Goal: Task Accomplishment & Management: Manage account settings

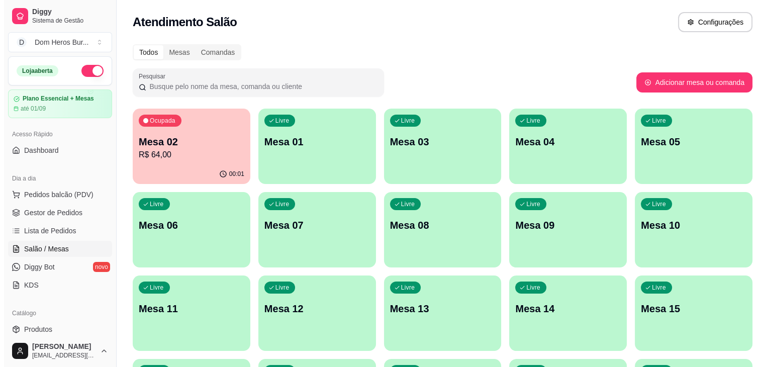
scroll to position [141, 0]
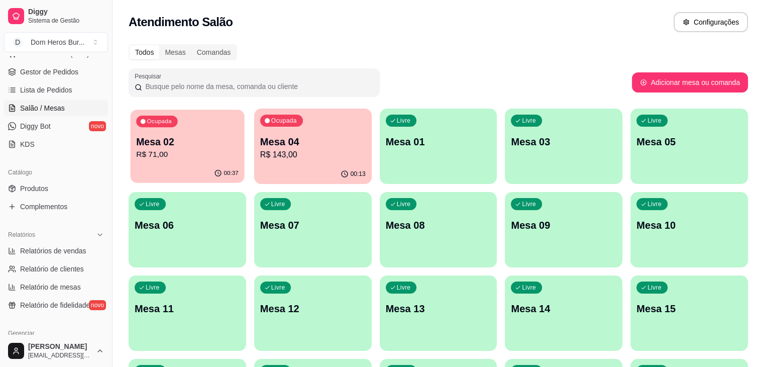
click at [181, 169] on div "00:37" at bounding box center [188, 173] width 114 height 19
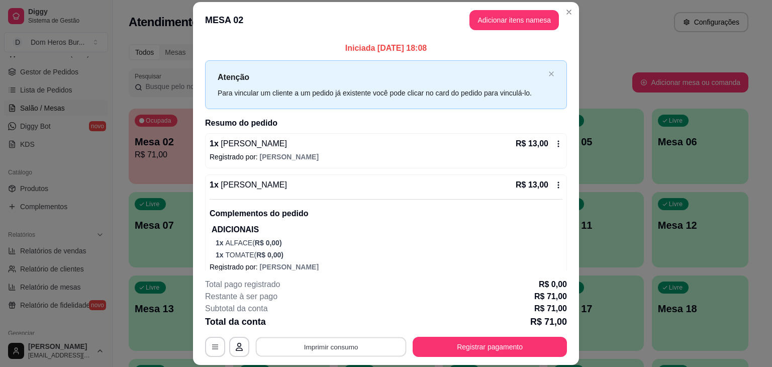
click at [307, 346] on button "Imprimir consumo" at bounding box center [331, 347] width 151 height 20
click at [316, 322] on button "IMPRESSORA" at bounding box center [330, 323] width 73 height 16
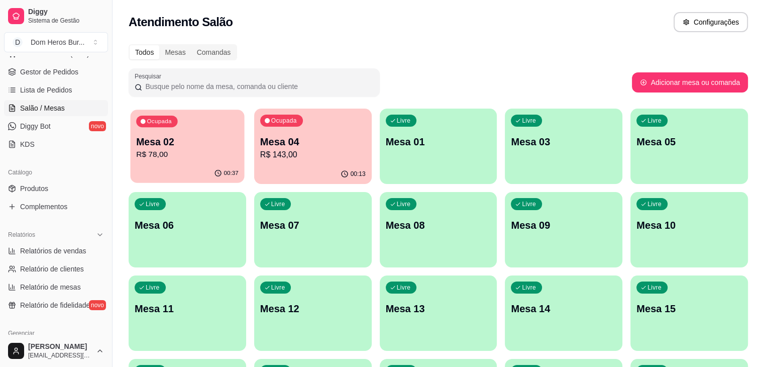
click at [207, 154] on p "R$ 78,00" at bounding box center [187, 155] width 102 height 12
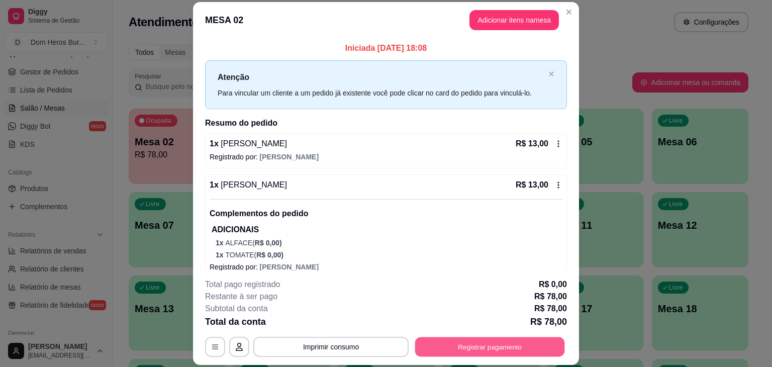
click at [515, 351] on button "Registrar pagamento" at bounding box center [490, 347] width 150 height 20
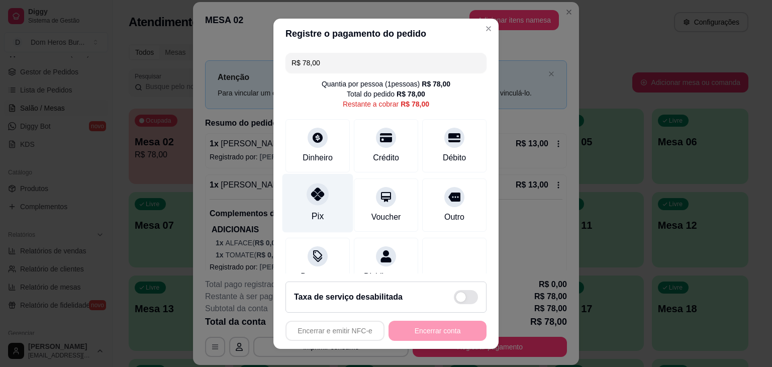
click at [297, 202] on div "Pix" at bounding box center [317, 202] width 71 height 59
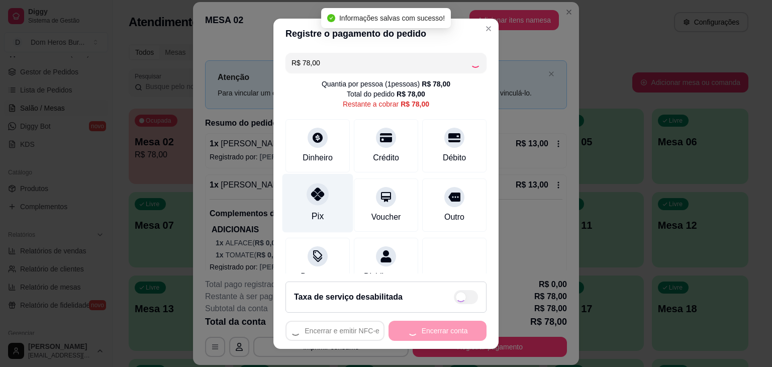
type input "R$ 0,00"
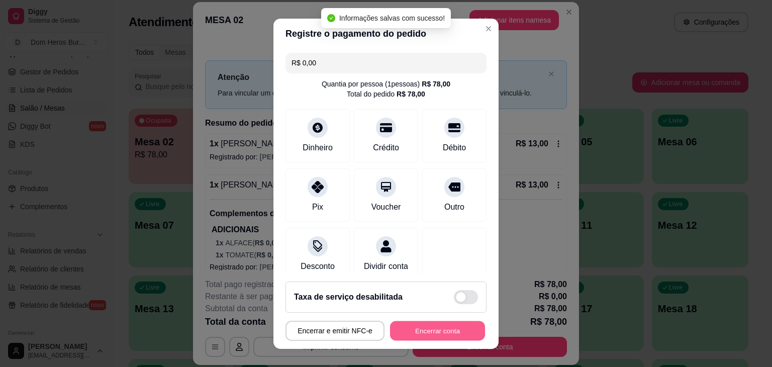
click at [433, 326] on button "Encerrar conta" at bounding box center [437, 330] width 95 height 20
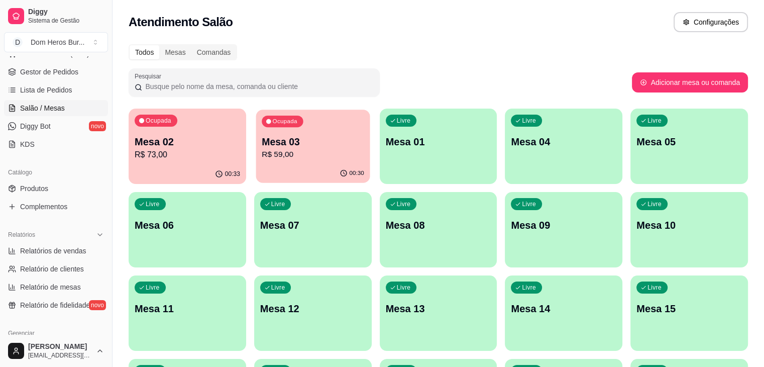
click at [279, 139] on p "Mesa 03" at bounding box center [313, 142] width 102 height 14
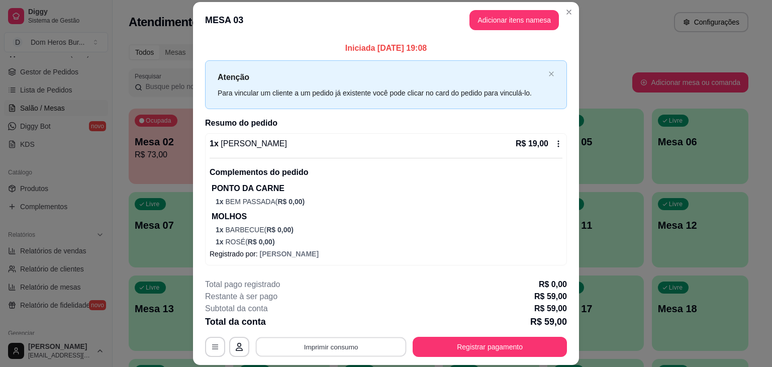
click at [366, 346] on button "Imprimir consumo" at bounding box center [331, 347] width 151 height 20
click at [336, 328] on button "IMPRESSORA" at bounding box center [330, 323] width 70 height 16
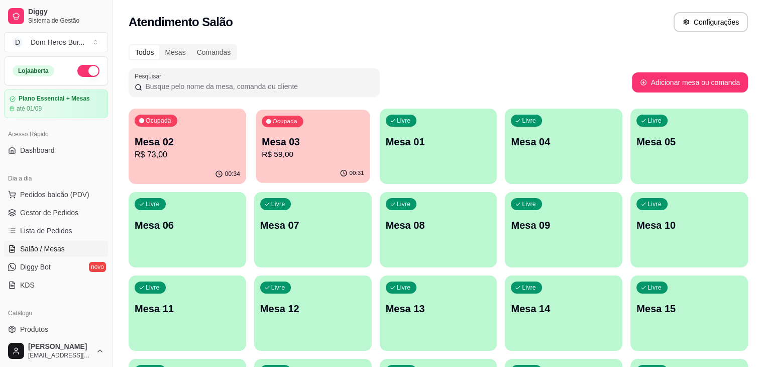
click at [292, 161] on div "Ocupada Mesa 03 R$ 59,00" at bounding box center [313, 137] width 114 height 54
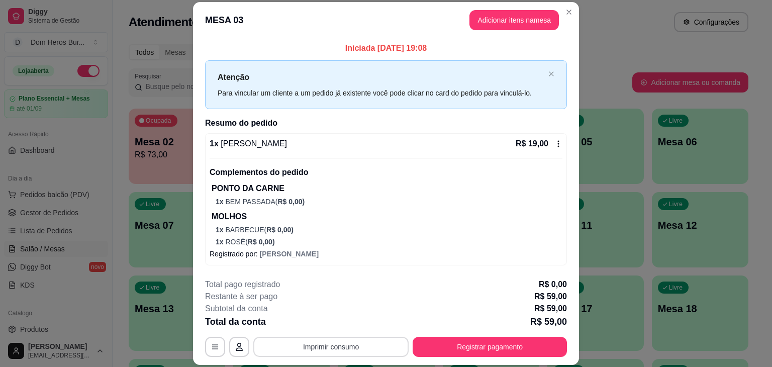
click at [351, 348] on button "Imprimir consumo" at bounding box center [330, 347] width 155 height 20
click at [328, 322] on button "IMPRESSORA" at bounding box center [330, 323] width 70 height 16
click at [435, 348] on button "Registrar pagamento" at bounding box center [489, 347] width 154 height 20
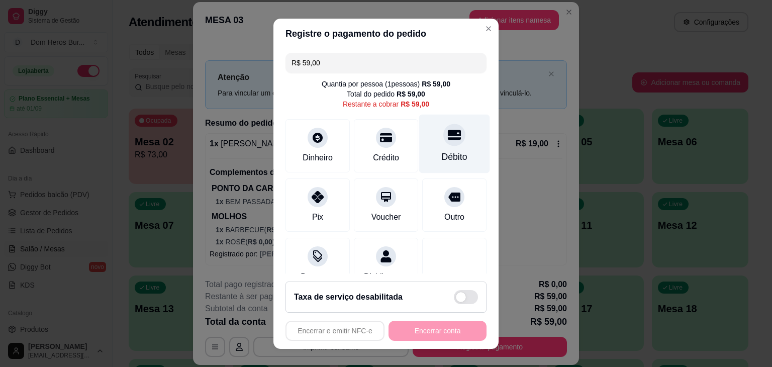
click at [419, 154] on div "Débito" at bounding box center [454, 143] width 71 height 59
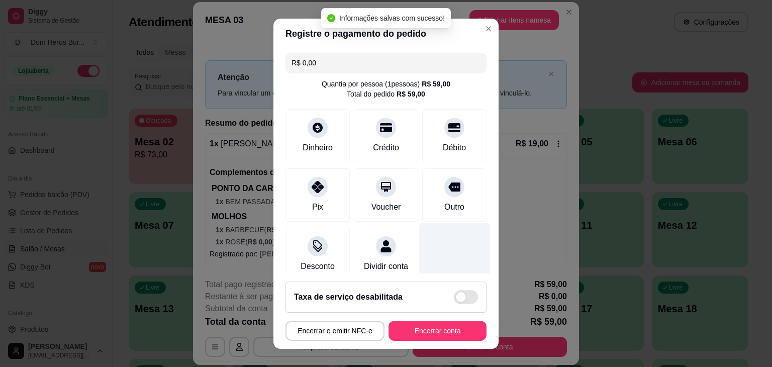
type input "R$ 0,00"
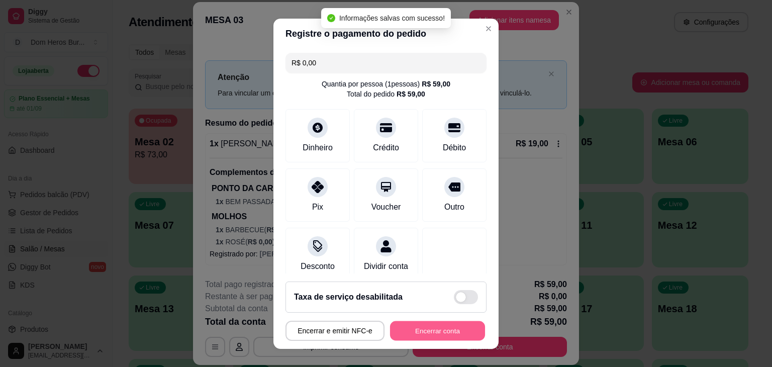
click at [457, 334] on button "Encerrar conta" at bounding box center [437, 330] width 95 height 20
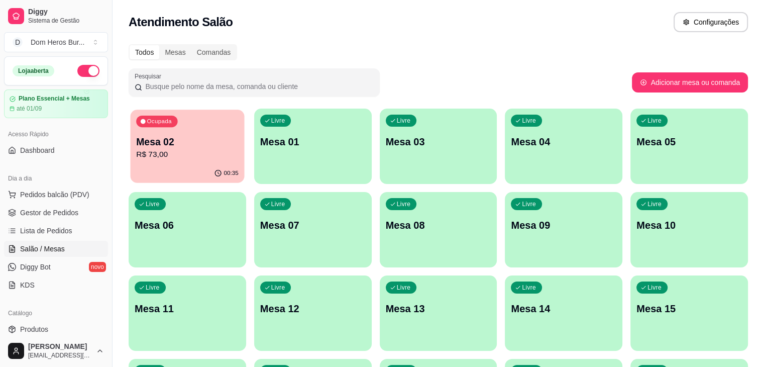
click at [210, 143] on p "Mesa 02" at bounding box center [187, 142] width 102 height 14
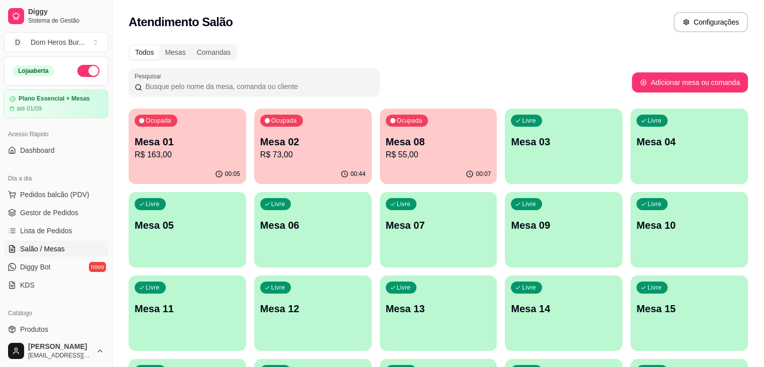
click at [163, 159] on p "R$ 163,00" at bounding box center [187, 155] width 105 height 12
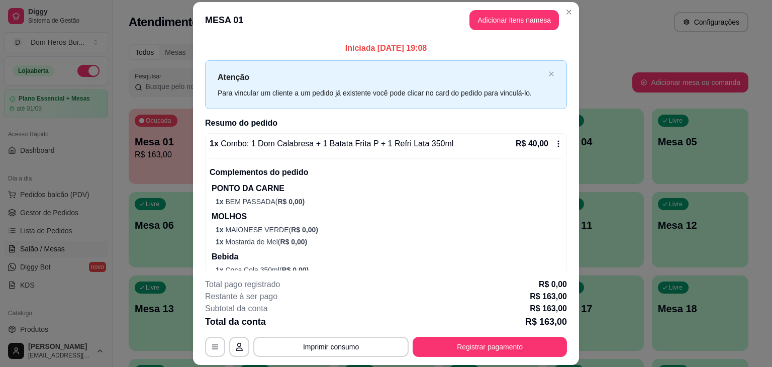
click at [339, 144] on span "Combo: 1 Dom Calabresa + 1 Batata Frita P + 1 Refri Lata 350ml" at bounding box center [336, 143] width 235 height 9
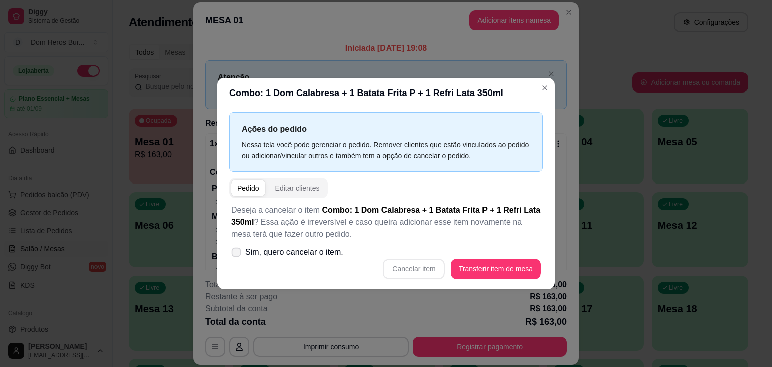
click at [326, 250] on span "Sim, quero cancelar o item." at bounding box center [294, 252] width 98 height 12
click at [237, 254] on input "Sim, quero cancelar o item." at bounding box center [234, 257] width 7 height 7
checkbox input "true"
click at [421, 264] on button "Cancelar item" at bounding box center [414, 269] width 60 height 20
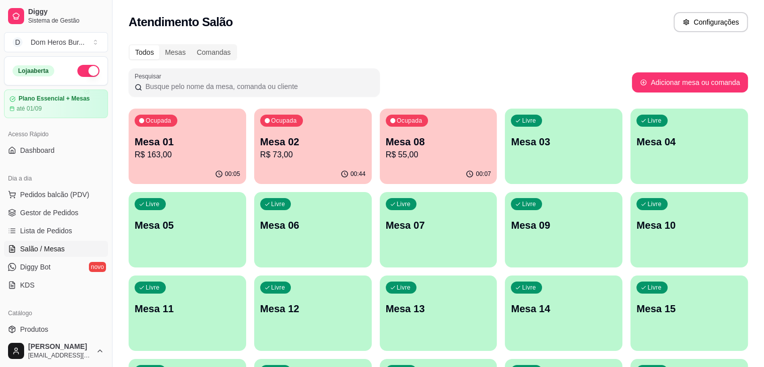
click at [177, 0] on div "Atendimento Salão Configurações" at bounding box center [438, 19] width 651 height 38
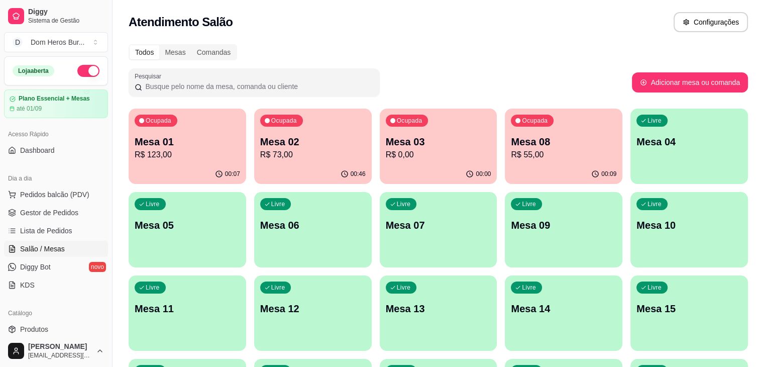
click at [319, 31] on div "Atendimento Salão Configurações" at bounding box center [438, 22] width 619 height 20
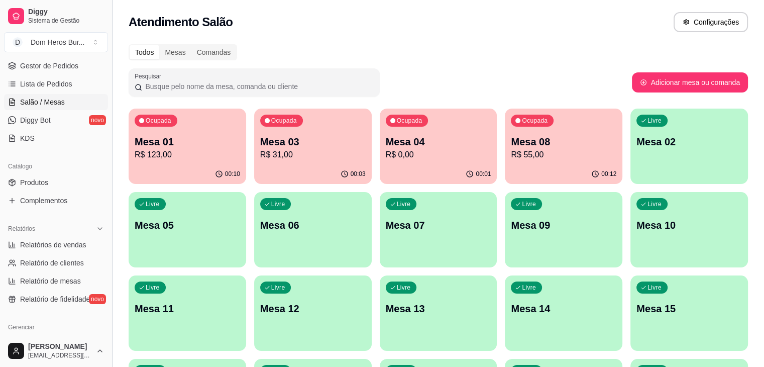
scroll to position [154, 0]
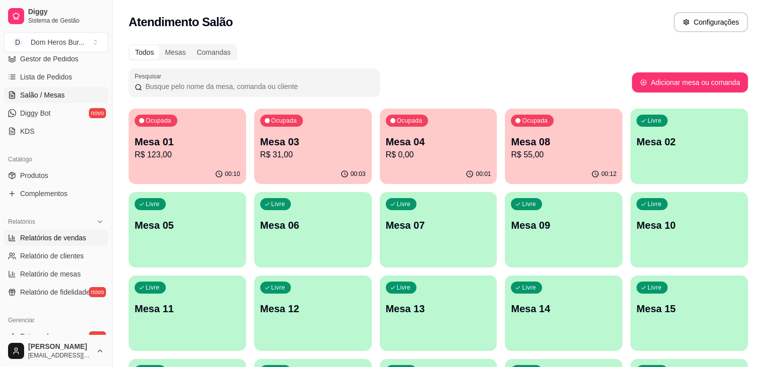
click at [86, 232] on link "Relatórios de vendas" at bounding box center [56, 238] width 104 height 16
select select "ALL"
select select "0"
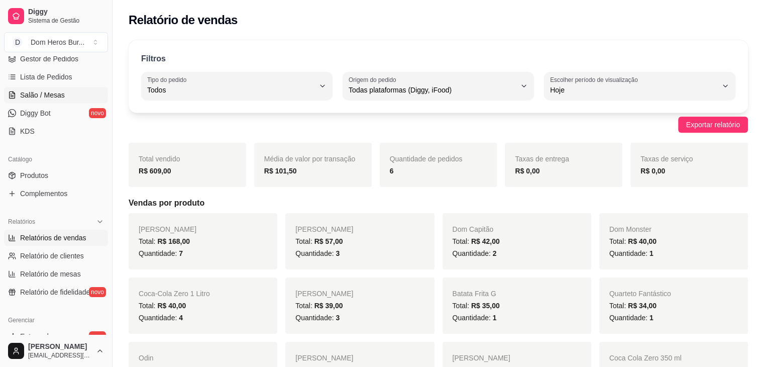
click at [51, 95] on span "Salão / Mesas" at bounding box center [42, 95] width 45 height 10
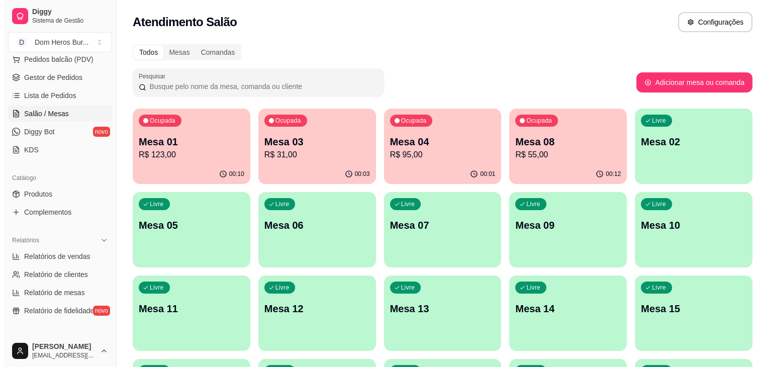
scroll to position [134, 0]
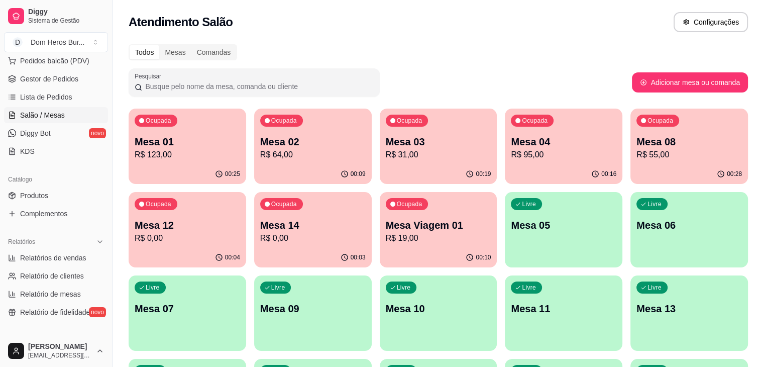
click at [386, 147] on p "Mesa 03" at bounding box center [438, 142] width 105 height 14
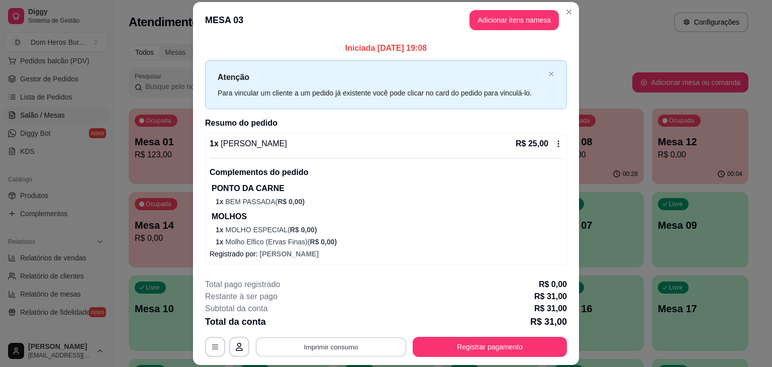
click at [367, 344] on button "Imprimir consumo" at bounding box center [331, 347] width 151 height 20
click at [330, 322] on button "IMPRESSORA" at bounding box center [330, 323] width 70 height 16
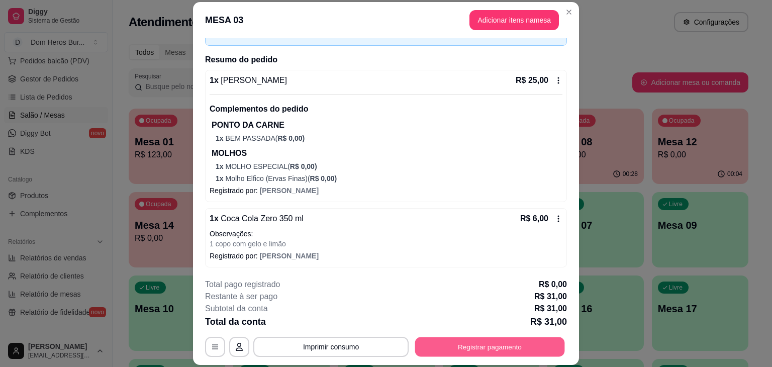
click at [496, 348] on button "Registrar pagamento" at bounding box center [490, 347] width 150 height 20
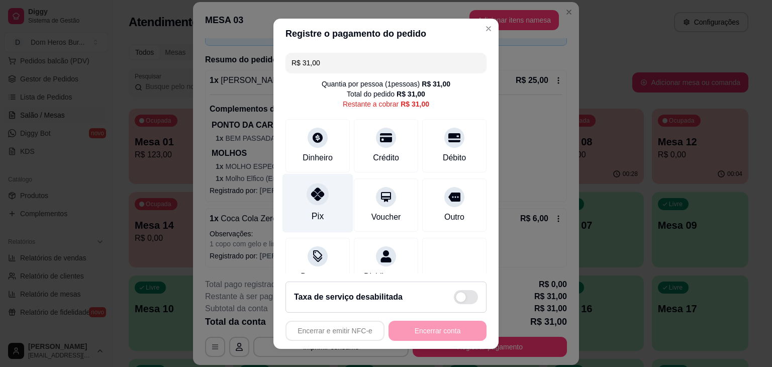
click at [321, 210] on div "Pix" at bounding box center [317, 202] width 71 height 59
type input "R$ 0,00"
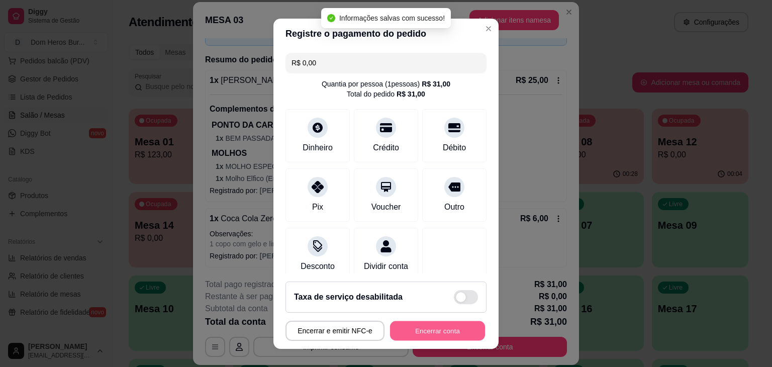
click at [424, 332] on button "Encerrar conta" at bounding box center [437, 330] width 95 height 20
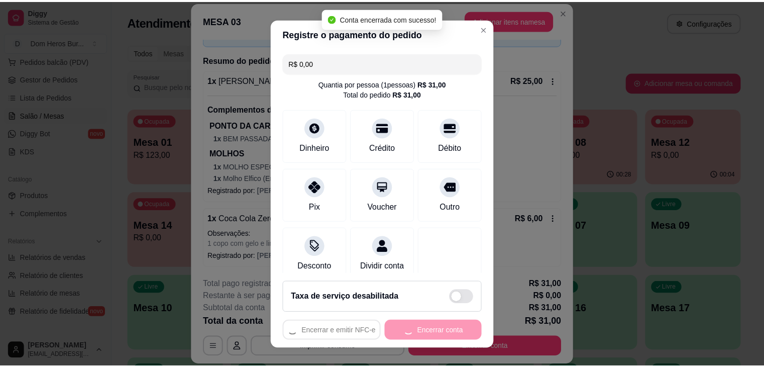
scroll to position [0, 0]
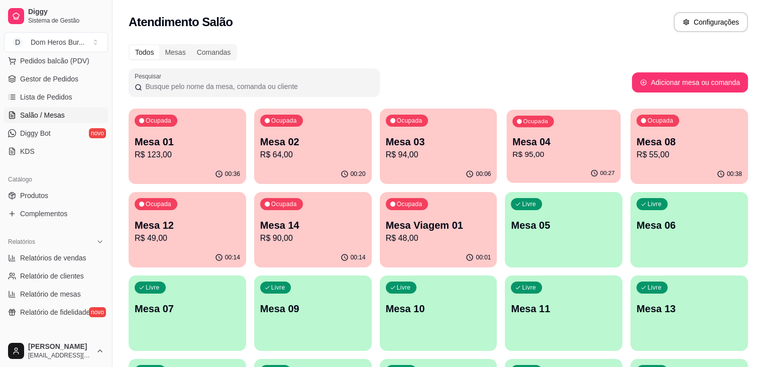
click at [513, 158] on p "R$ 95,00" at bounding box center [564, 155] width 102 height 12
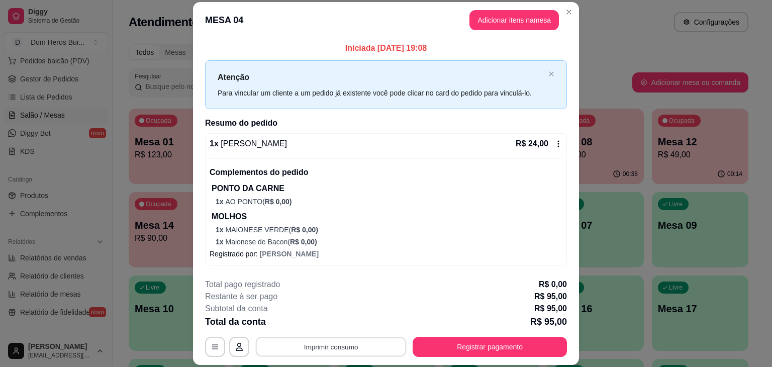
click at [355, 350] on button "Imprimir consumo" at bounding box center [331, 347] width 151 height 20
click at [338, 324] on button "IMPRESSORA" at bounding box center [330, 323] width 70 height 16
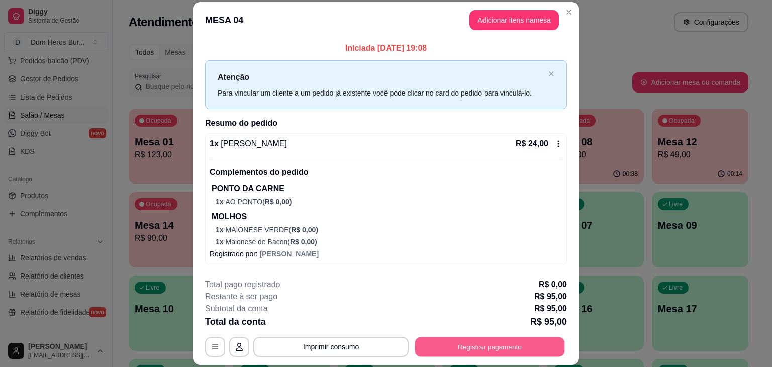
click at [429, 342] on button "Registrar pagamento" at bounding box center [490, 347] width 150 height 20
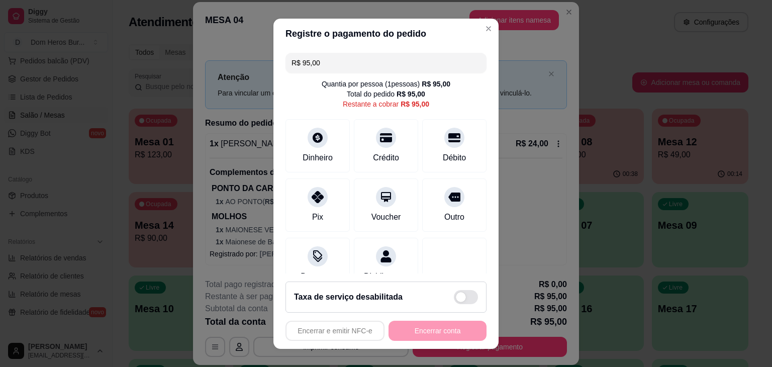
click at [409, 234] on div "R$ 95,00 Quantia por pessoa ( 1 pessoas) R$ 95,00 Total do pedido R$ 95,00 Rest…" at bounding box center [385, 161] width 225 height 225
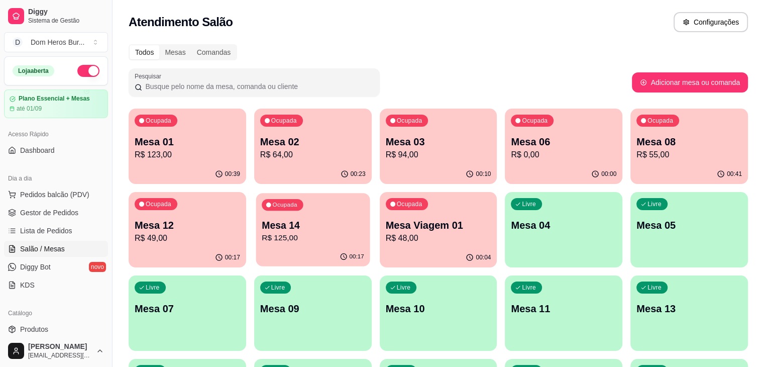
click at [262, 219] on p "Mesa 14" at bounding box center [313, 226] width 102 height 14
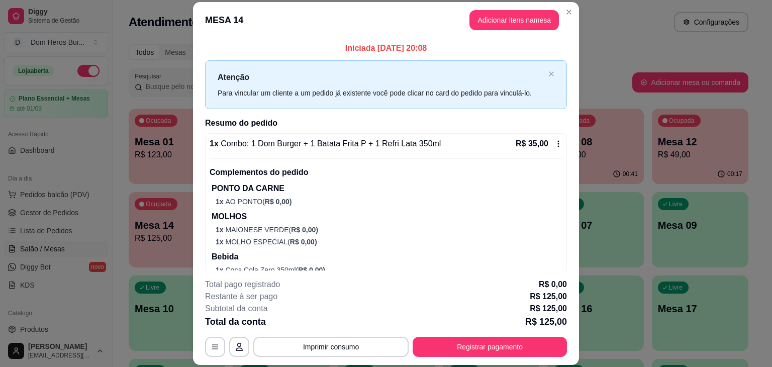
click at [392, 137] on div "1 x Combo: 1 Dom Burger + 1 Batata Frita P + 1 Refri Lata 350ml R$ 35,00 Comple…" at bounding box center [386, 225] width 362 height 184
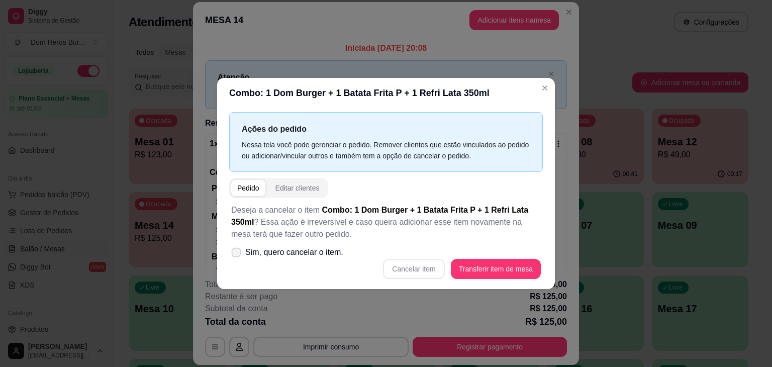
click at [251, 253] on span "Sim, quero cancelar o item." at bounding box center [294, 252] width 98 height 12
click at [237, 254] on input "Sim, quero cancelar o item." at bounding box center [234, 257] width 7 height 7
checkbox input "true"
click at [411, 263] on button "Cancelar item" at bounding box center [414, 269] width 60 height 20
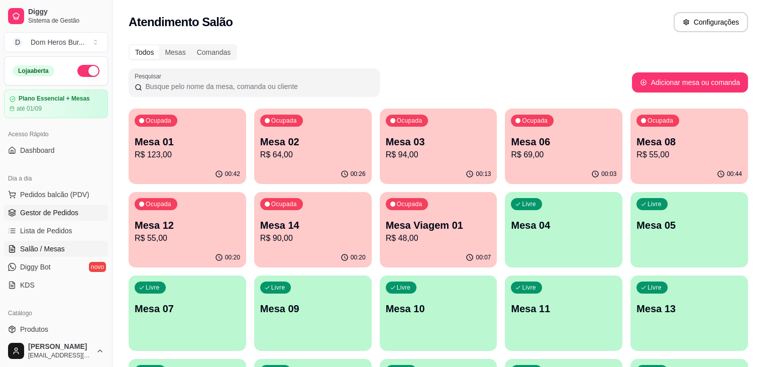
click at [74, 211] on span "Gestor de Pedidos" at bounding box center [49, 212] width 58 height 10
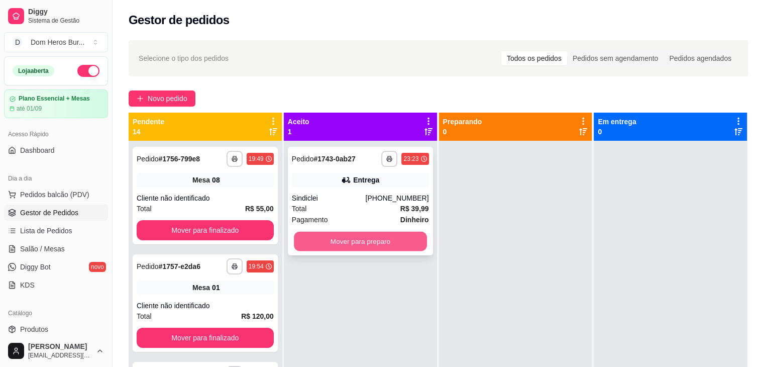
click at [340, 242] on button "Mover para preparo" at bounding box center [360, 242] width 133 height 20
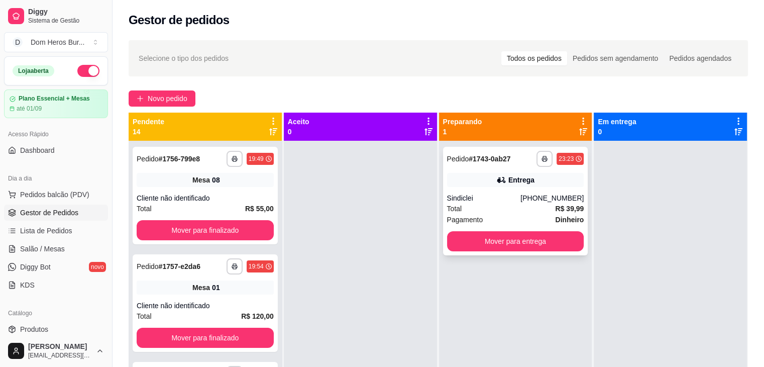
click at [483, 195] on div "Sindiclei" at bounding box center [484, 198] width 74 height 10
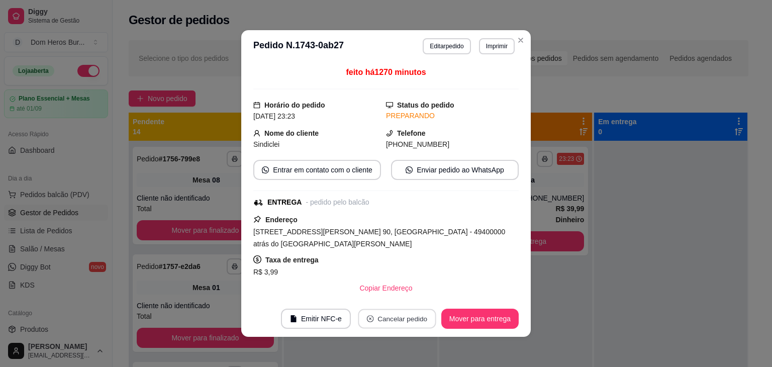
click at [380, 318] on button "Cancelar pedido" at bounding box center [397, 319] width 78 height 20
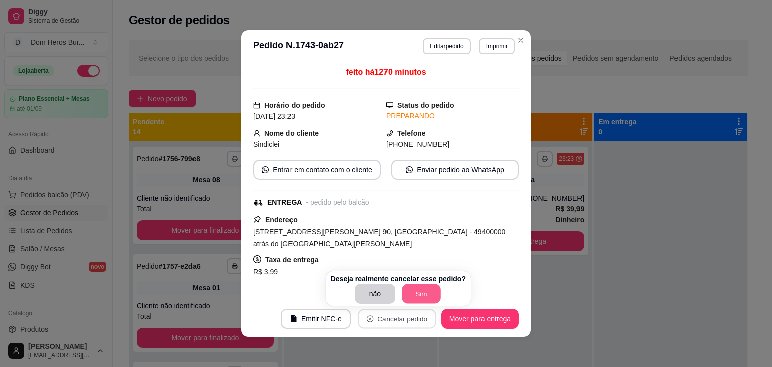
click at [414, 296] on button "Sim" at bounding box center [421, 294] width 39 height 20
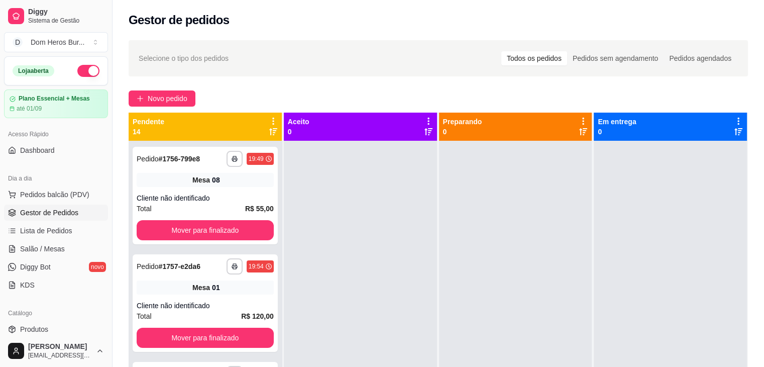
click at [143, 141] on div "**********" at bounding box center [205, 324] width 153 height 367
click at [41, 249] on span "Salão / Mesas" at bounding box center [42, 249] width 45 height 10
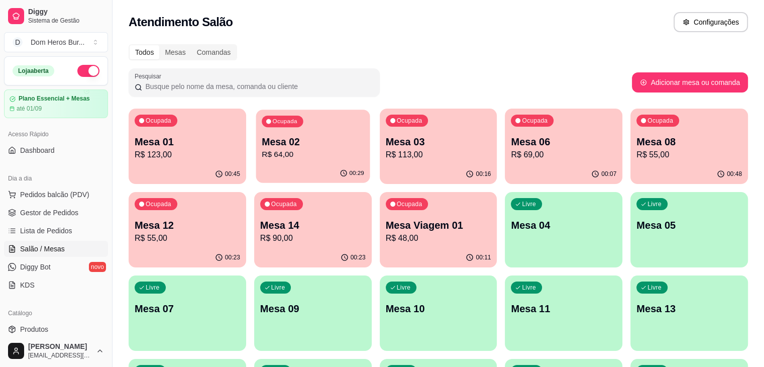
click at [315, 155] on p "R$ 64,00" at bounding box center [313, 155] width 102 height 12
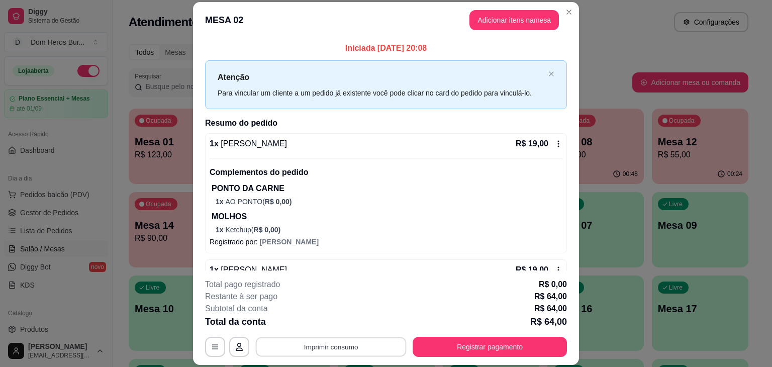
click at [347, 342] on button "Imprimir consumo" at bounding box center [331, 347] width 151 height 20
click at [331, 328] on button "IMPRESSORA" at bounding box center [330, 323] width 70 height 16
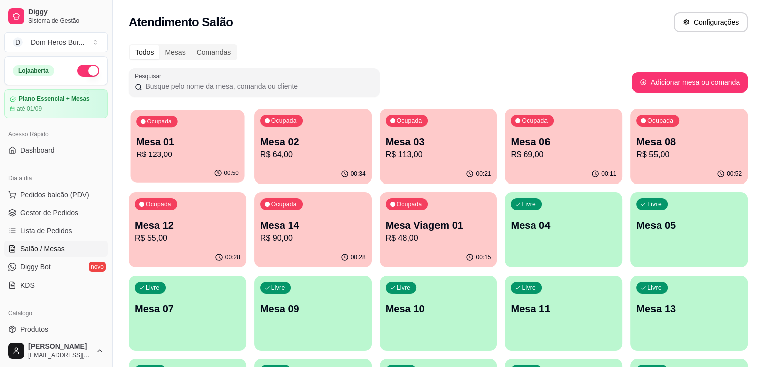
click at [185, 158] on p "R$ 123,00" at bounding box center [187, 155] width 102 height 12
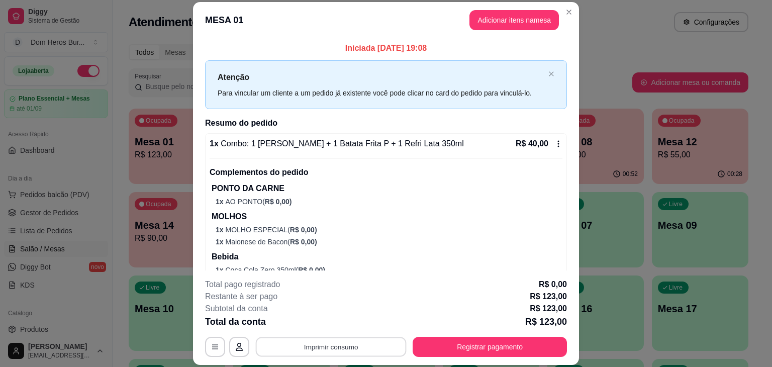
click at [354, 349] on button "Imprimir consumo" at bounding box center [331, 347] width 151 height 20
click at [342, 320] on button "IMPRESSORA" at bounding box center [330, 323] width 70 height 16
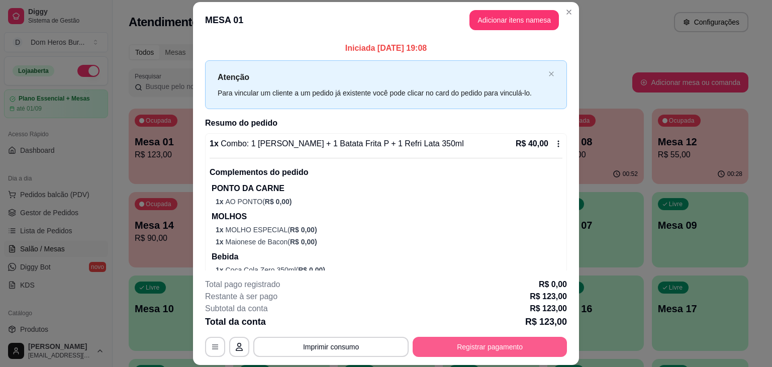
click at [476, 344] on button "Registrar pagamento" at bounding box center [489, 347] width 154 height 20
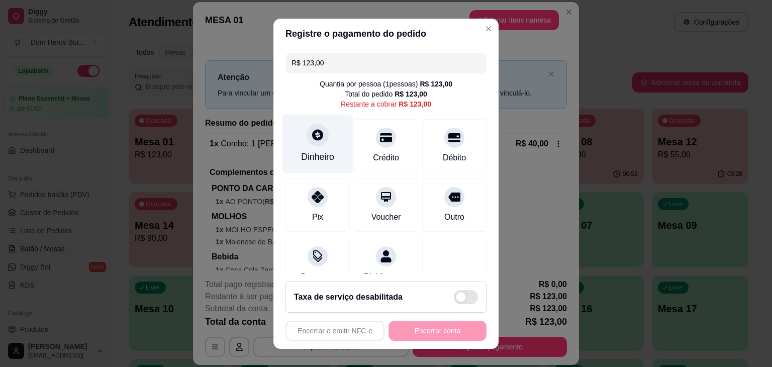
click at [315, 153] on div "Dinheiro" at bounding box center [317, 156] width 33 height 13
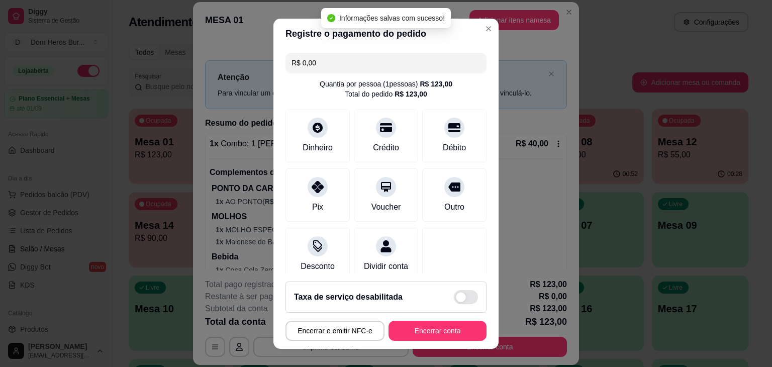
type input "R$ 0,00"
click at [413, 327] on button "Encerrar conta" at bounding box center [437, 330] width 95 height 20
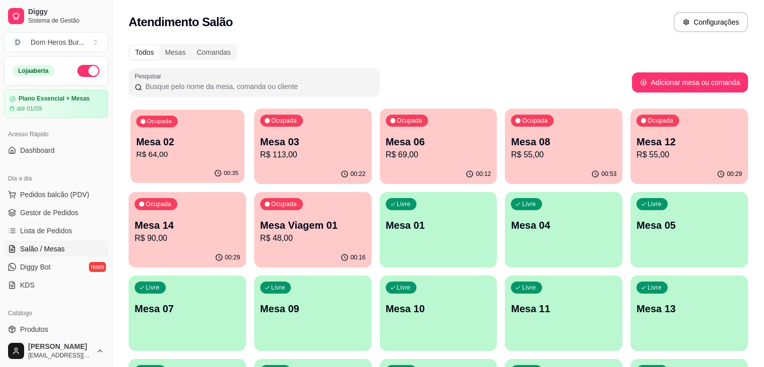
click at [168, 148] on p "Mesa 02" at bounding box center [187, 142] width 102 height 14
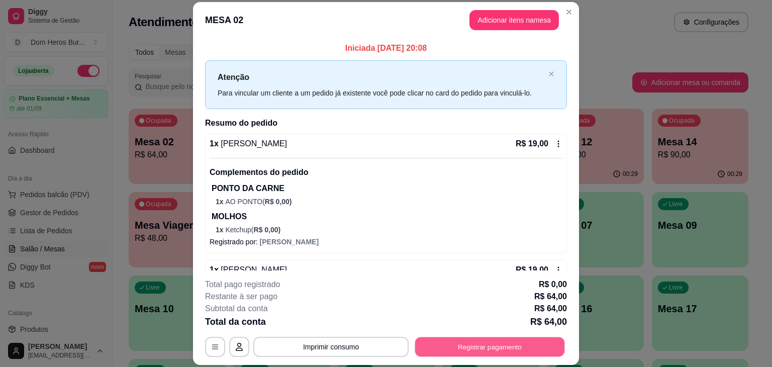
click at [422, 349] on button "Registrar pagamento" at bounding box center [490, 347] width 150 height 20
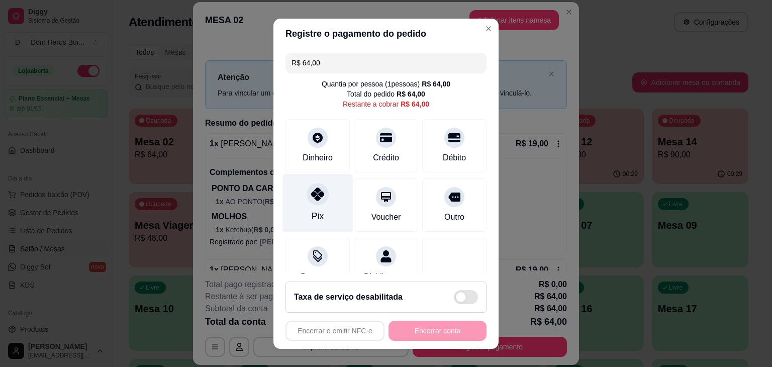
click at [317, 192] on icon at bounding box center [317, 193] width 13 height 13
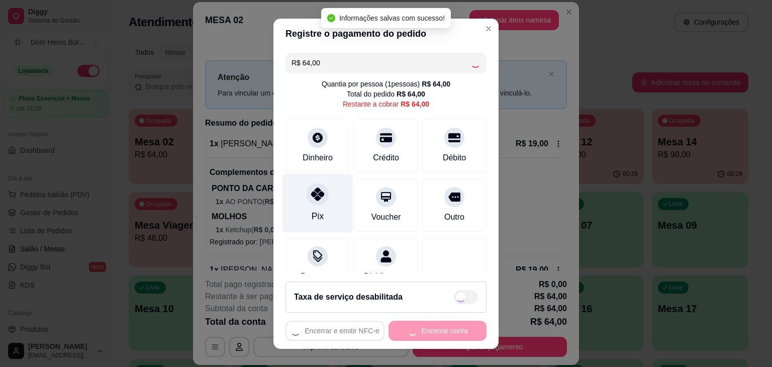
type input "R$ 0,00"
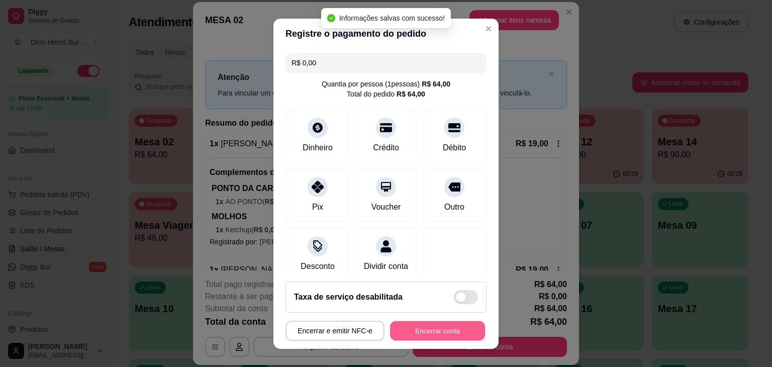
click at [434, 330] on button "Encerrar conta" at bounding box center [437, 330] width 95 height 20
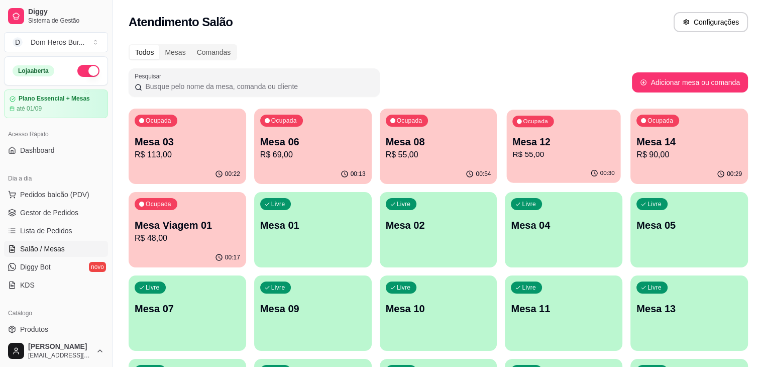
click at [507, 173] on div "00:30" at bounding box center [564, 173] width 114 height 19
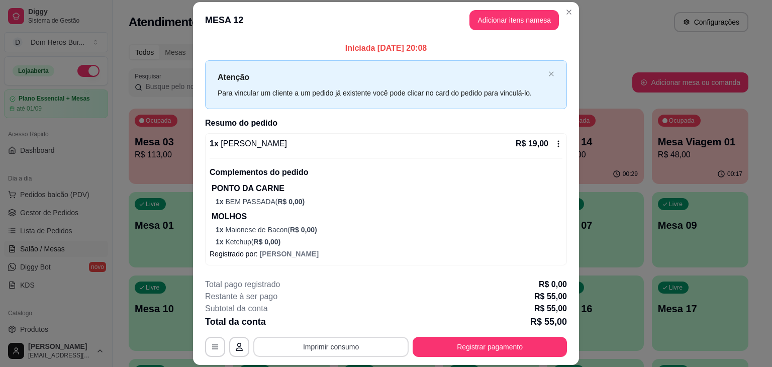
click at [313, 342] on button "Imprimir consumo" at bounding box center [330, 347] width 155 height 20
click at [317, 322] on button "IMPRESSORA" at bounding box center [330, 323] width 70 height 16
click at [193, 55] on div "Iniciada [DATE] 20:08 Atenção Para vincular um cliente a um pedido já existente…" at bounding box center [386, 154] width 386 height 233
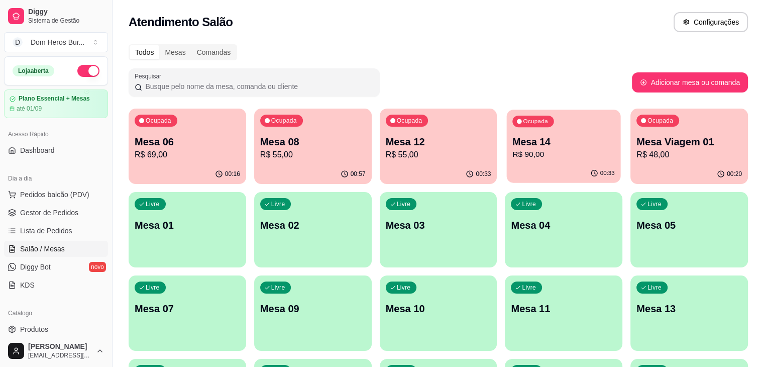
click at [507, 126] on div "Ocupada Mesa 14 R$ 90,00" at bounding box center [564, 137] width 114 height 54
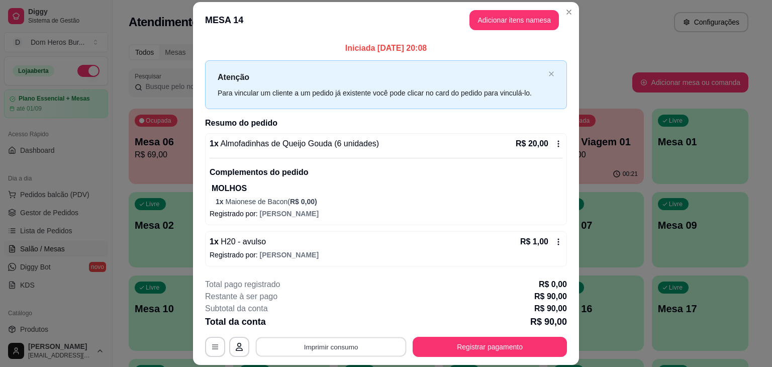
click at [346, 354] on button "Imprimir consumo" at bounding box center [331, 347] width 151 height 20
click at [322, 316] on button "IMPRESSORA" at bounding box center [330, 323] width 70 height 16
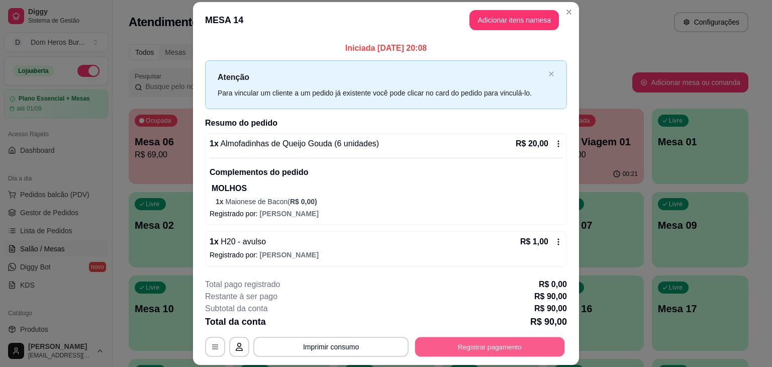
click at [415, 345] on button "Registrar pagamento" at bounding box center [490, 347] width 150 height 20
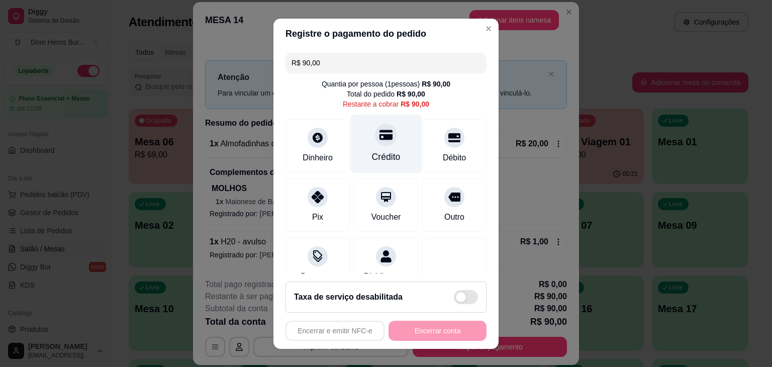
click at [384, 139] on div at bounding box center [386, 135] width 22 height 22
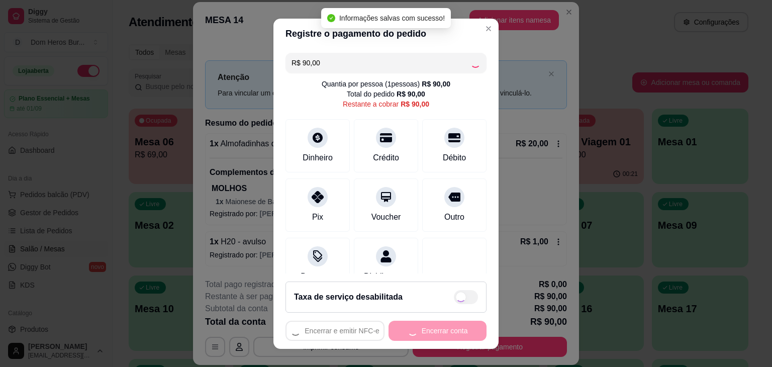
type input "R$ 0,00"
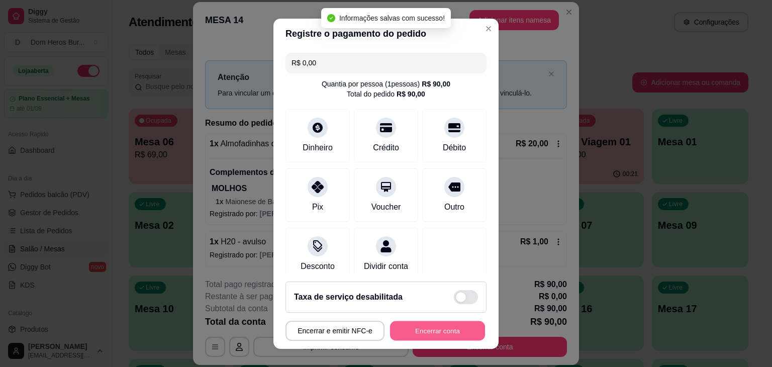
click at [418, 336] on button "Encerrar conta" at bounding box center [437, 330] width 95 height 20
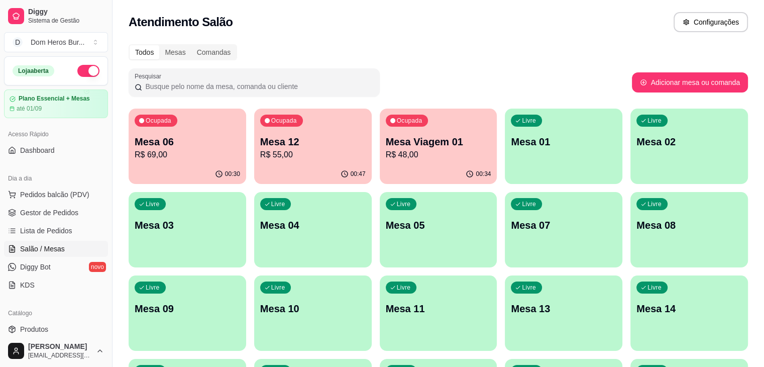
click at [201, 156] on p "R$ 69,00" at bounding box center [187, 155] width 105 height 12
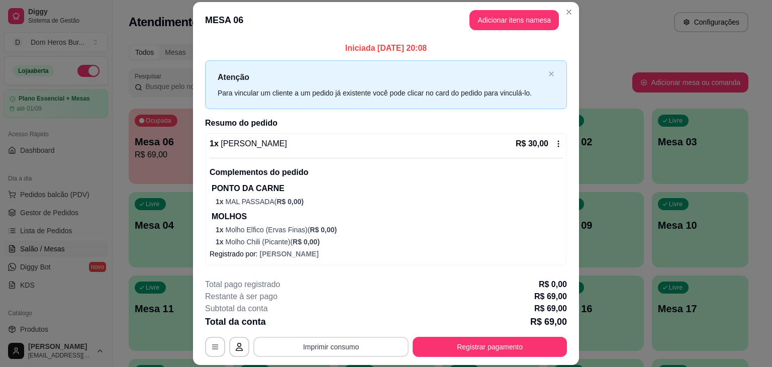
click at [355, 348] on button "Imprimir consumo" at bounding box center [330, 347] width 155 height 20
click at [333, 319] on button "IMPRESSORA" at bounding box center [330, 323] width 70 height 16
click at [454, 350] on button "Registrar pagamento" at bounding box center [490, 347] width 150 height 20
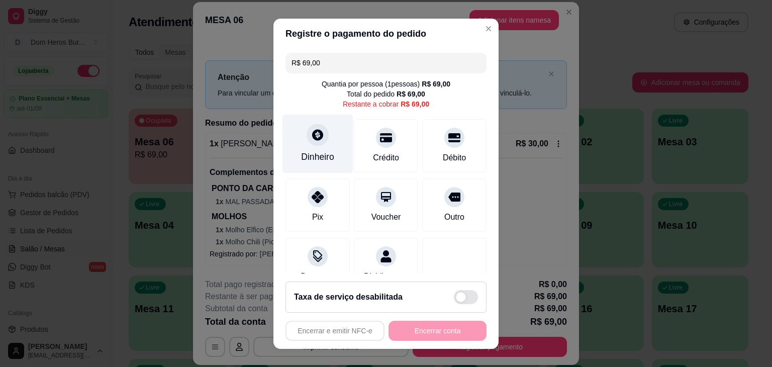
click at [315, 137] on icon at bounding box center [317, 134] width 11 height 11
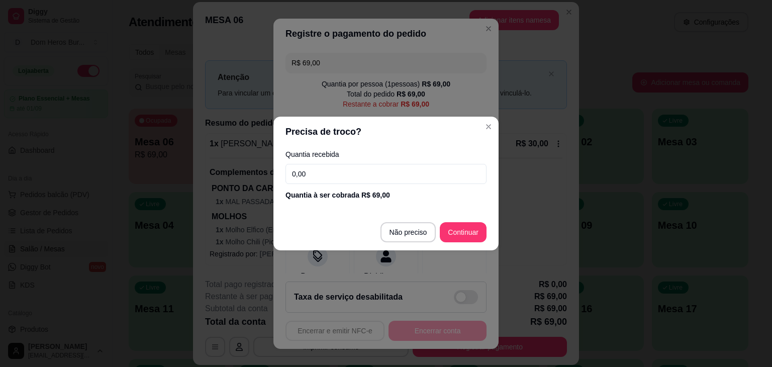
click at [337, 176] on input "0,00" at bounding box center [385, 174] width 201 height 20
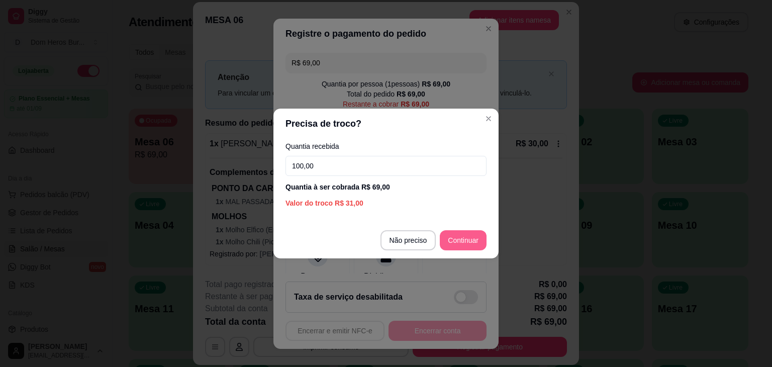
type input "100,00"
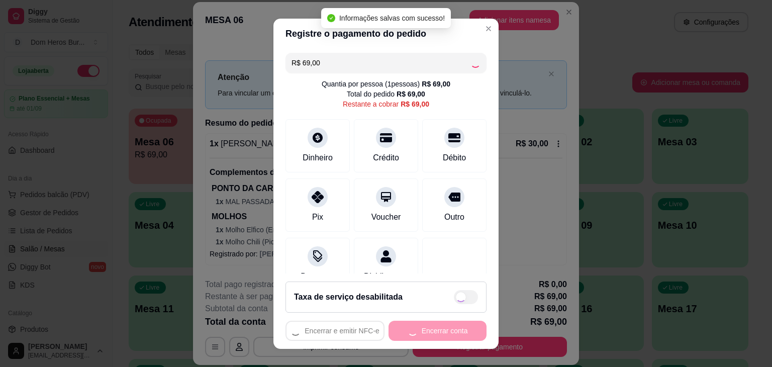
type input "R$ 0,00"
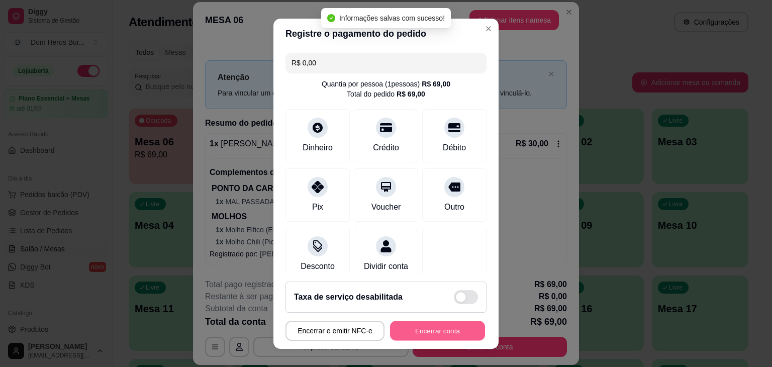
click at [430, 332] on button "Encerrar conta" at bounding box center [437, 330] width 95 height 20
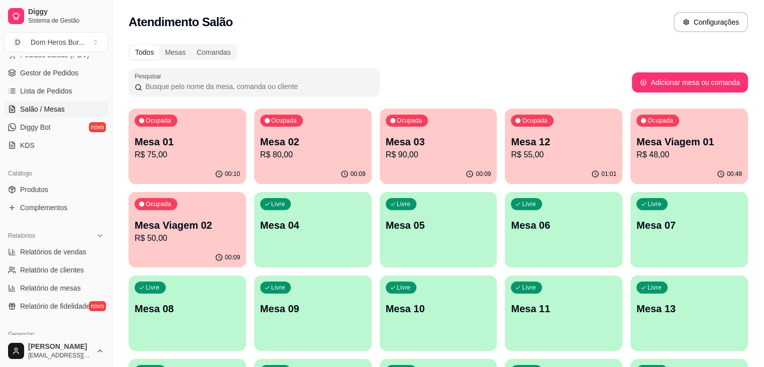
scroll to position [161, 0]
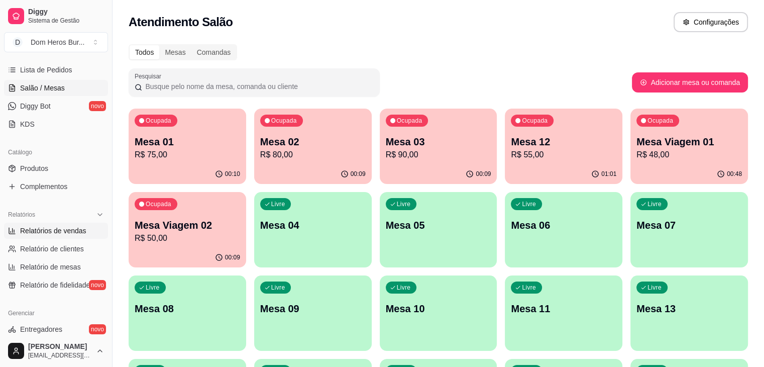
click at [84, 226] on span "Relatórios de vendas" at bounding box center [53, 231] width 66 height 10
select select "ALL"
select select "0"
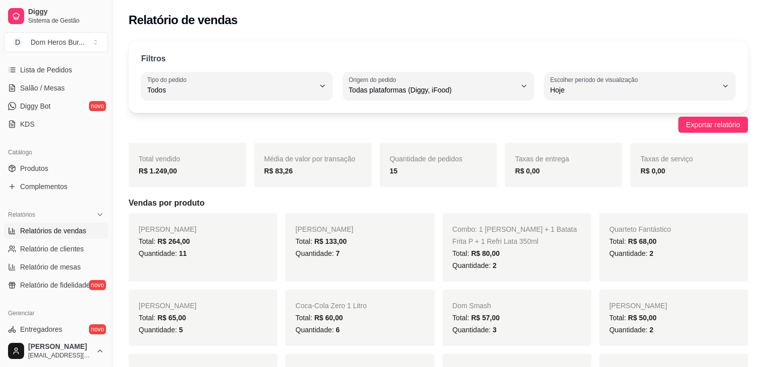
click at [0, 136] on div "Loja aberta Plano Essencial + Mesas até 01/09 Acesso Rápido Dashboard Dia a dia…" at bounding box center [56, 195] width 112 height 278
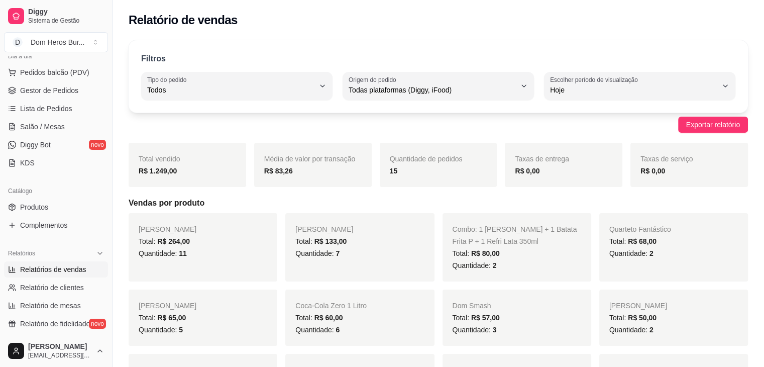
scroll to position [121, 0]
click at [22, 134] on link "Salão / Mesas" at bounding box center [56, 128] width 104 height 16
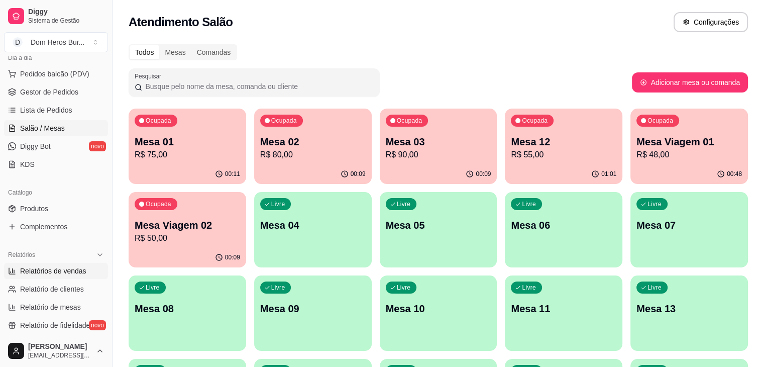
click at [57, 266] on span "Relatórios de vendas" at bounding box center [53, 271] width 66 height 10
select select "ALL"
select select "0"
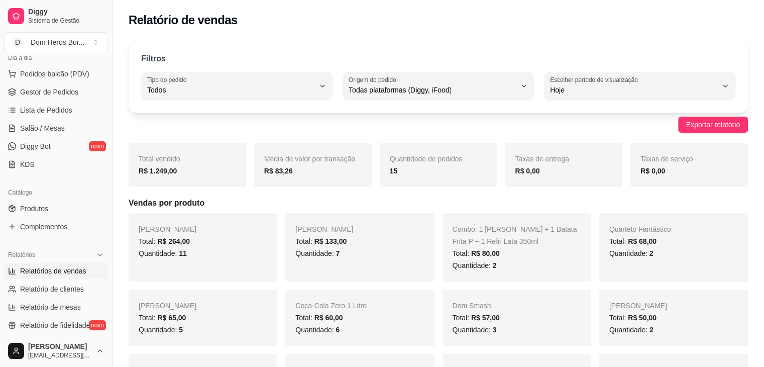
click at [57, 266] on span "Relatórios de vendas" at bounding box center [53, 271] width 66 height 10
click at [46, 94] on span "Gestor de Pedidos" at bounding box center [49, 92] width 58 height 10
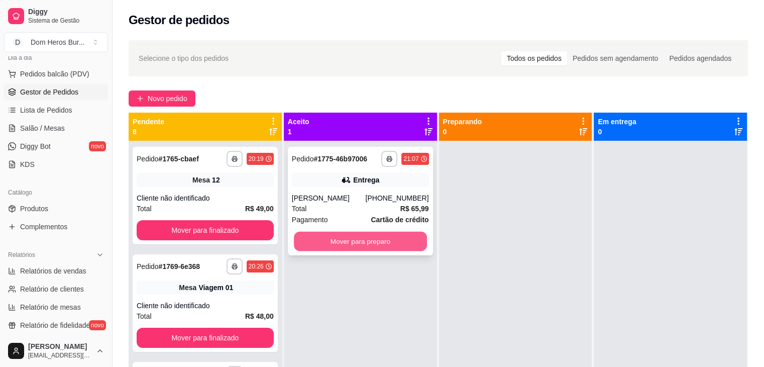
click at [363, 234] on button "Mover para preparo" at bounding box center [360, 242] width 133 height 20
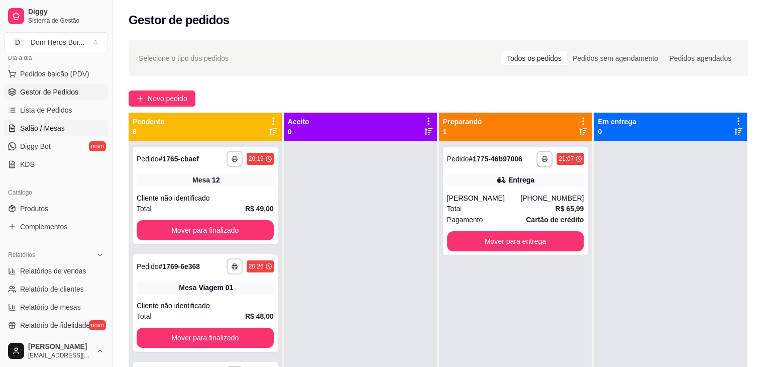
click at [70, 127] on link "Salão / Mesas" at bounding box center [56, 128] width 104 height 16
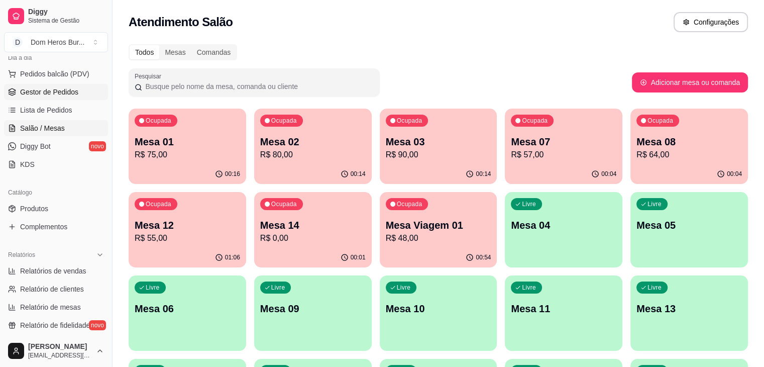
click at [10, 93] on icon at bounding box center [12, 92] width 8 height 8
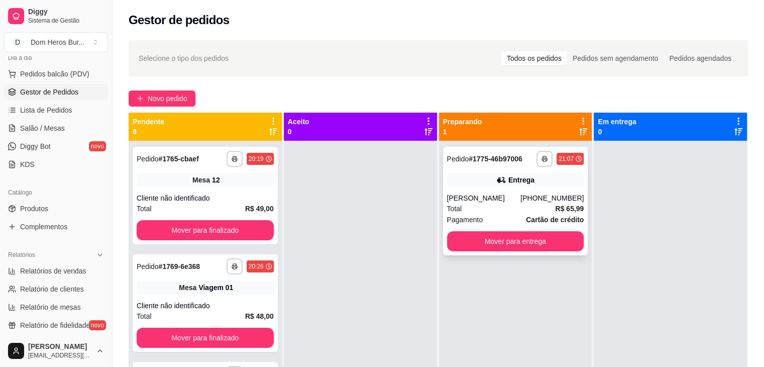
click at [508, 197] on div "[PERSON_NAME]" at bounding box center [484, 198] width 74 height 10
click at [541, 158] on icon "button" at bounding box center [544, 159] width 6 height 6
click at [531, 197] on button "IMPRESSORA" at bounding box center [512, 194] width 70 height 16
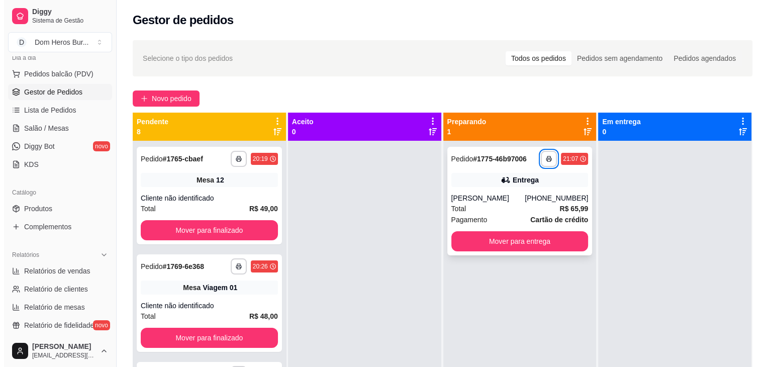
scroll to position [20, 0]
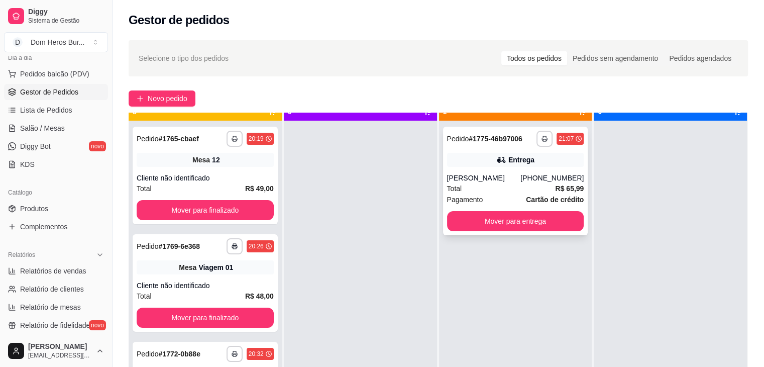
click at [498, 181] on div "[PERSON_NAME]" at bounding box center [484, 178] width 74 height 10
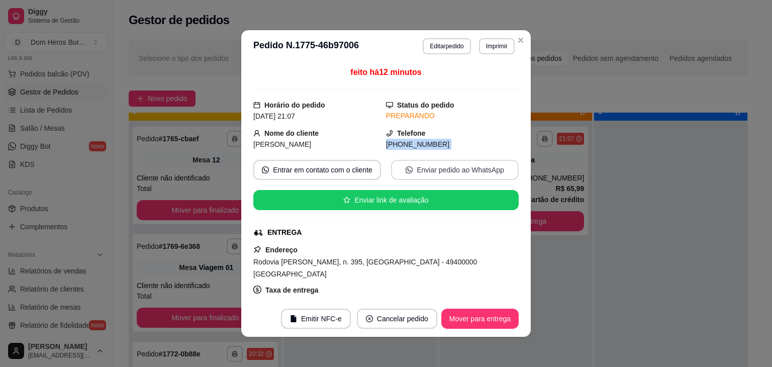
drag, startPoint x: 501, startPoint y: 129, endPoint x: 509, endPoint y: 147, distance: 19.8
click at [509, 147] on div "feito há 12 minutos Horário do pedido [DATE] 21:07 Status do pedido PREPARANDO …" at bounding box center [385, 181] width 265 height 230
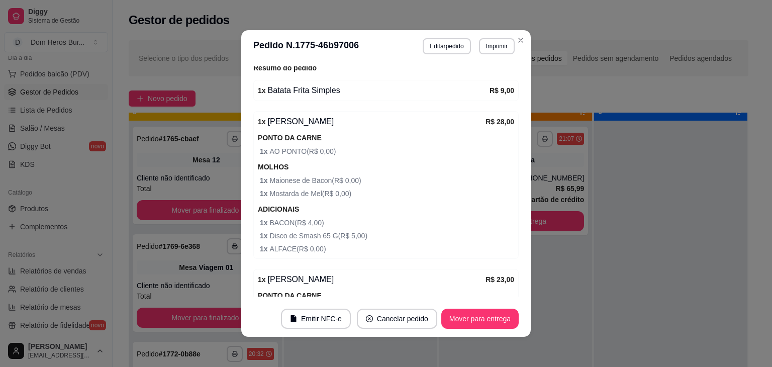
scroll to position [461, 0]
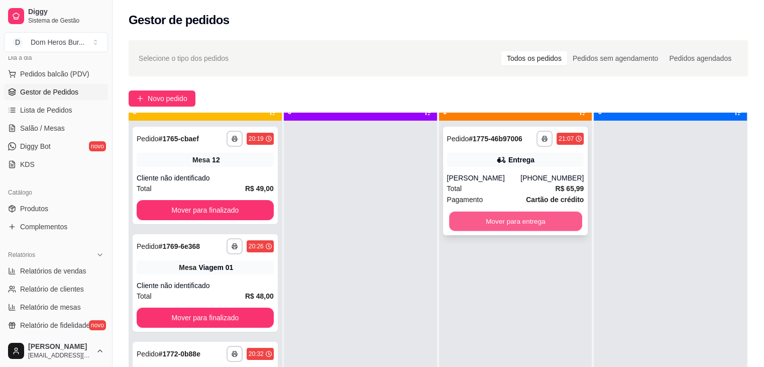
click at [477, 222] on button "Mover para entrega" at bounding box center [515, 221] width 133 height 20
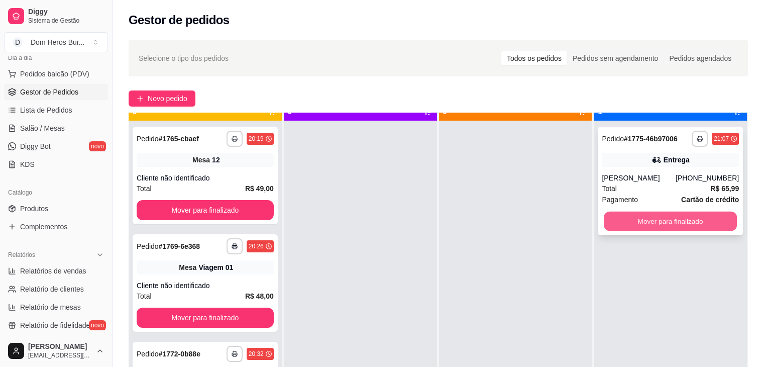
click at [665, 223] on button "Mover para finalizado" at bounding box center [670, 221] width 133 height 20
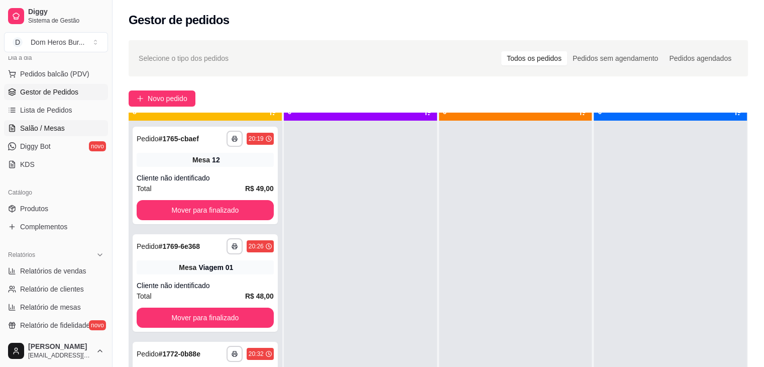
click at [44, 131] on span "Salão / Mesas" at bounding box center [42, 128] width 45 height 10
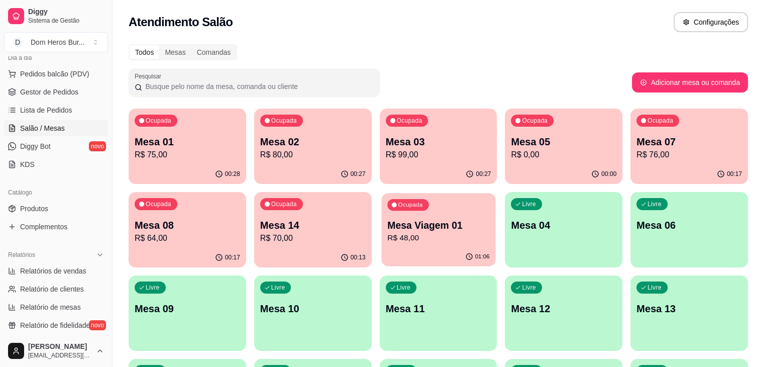
click at [387, 223] on p "Mesa Viagem 01" at bounding box center [438, 226] width 102 height 14
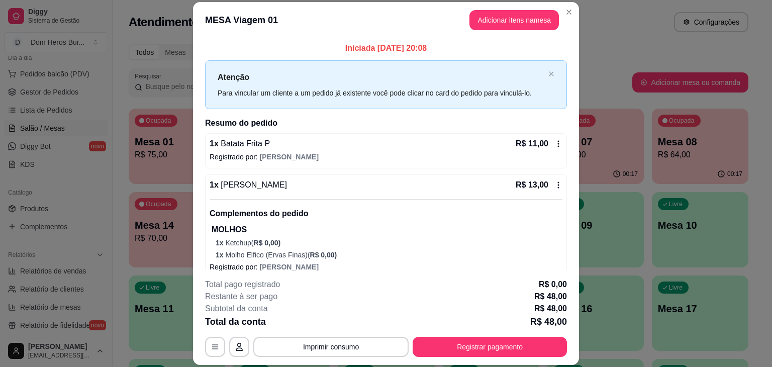
click at [390, 150] on div "1 x Batata Frita P R$ 11,00 Registrado por: [PERSON_NAME]" at bounding box center [386, 150] width 362 height 35
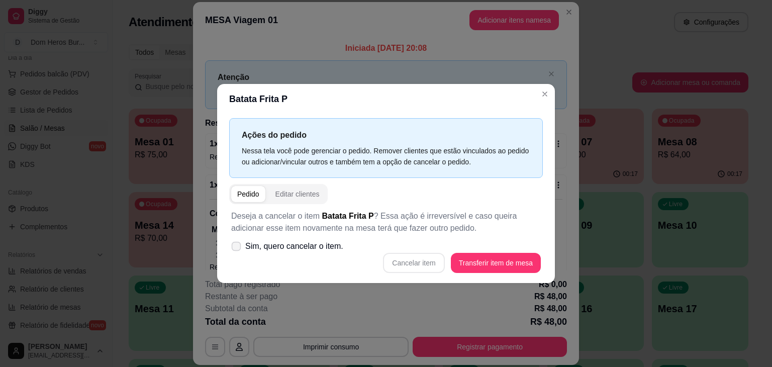
click at [335, 248] on span "Sim, quero cancelar o item." at bounding box center [294, 246] width 98 height 12
click at [237, 248] on input "Sim, quero cancelar o item." at bounding box center [234, 251] width 7 height 7
checkbox input "true"
click at [414, 261] on button "Cancelar item" at bounding box center [414, 263] width 60 height 20
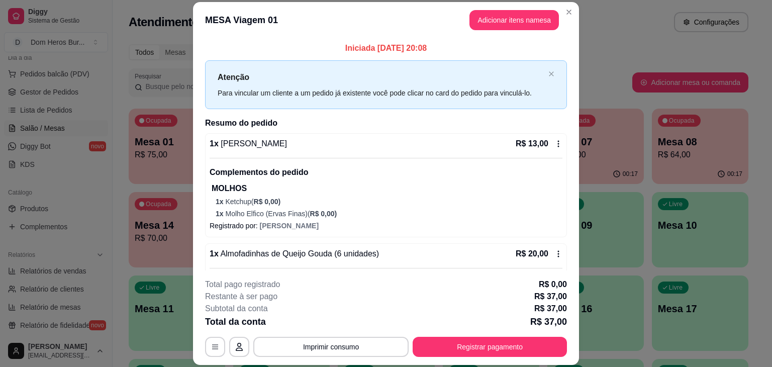
click at [418, 153] on div "1 x Baby Groot R$ 13,00 Complementos do pedido MOLHOS 1 x Ketchup ( R$ 0,00 ) 1…" at bounding box center [385, 178] width 353 height 81
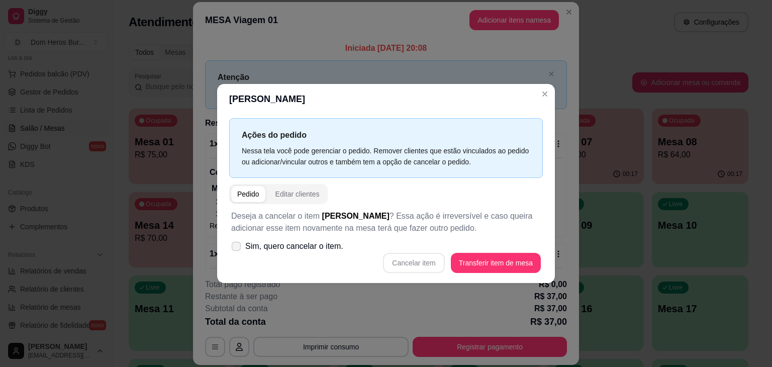
click at [323, 242] on span "Sim, quero cancelar o item." at bounding box center [294, 246] width 98 height 12
click at [237, 248] on input "Sim, quero cancelar o item." at bounding box center [234, 251] width 7 height 7
checkbox input "true"
click at [422, 264] on button "Cancelar item" at bounding box center [414, 263] width 60 height 20
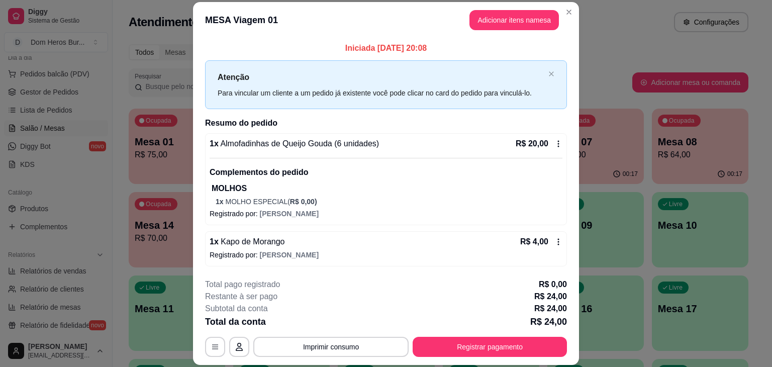
click at [447, 151] on div "1 x Almofadinhas de Queijo Gouda (6 unidades) R$ 20,00 Complementos do pedido M…" at bounding box center [385, 172] width 353 height 69
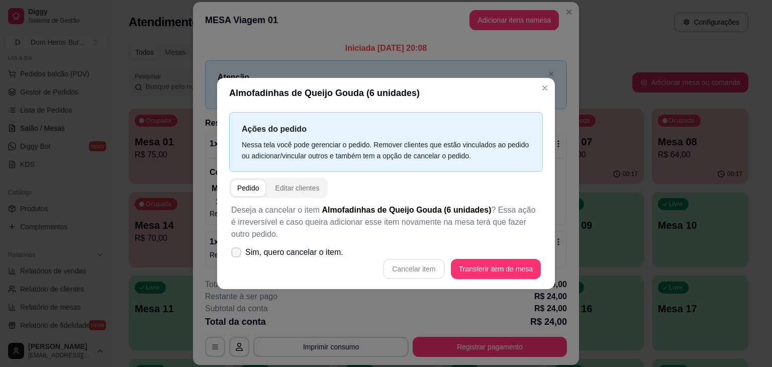
click at [328, 243] on label "Sim, quero cancelar o item." at bounding box center [287, 252] width 120 height 20
click at [237, 254] on input "Sim, quero cancelar o item." at bounding box center [234, 257] width 7 height 7
checkbox input "true"
click at [432, 271] on button "Cancelar item" at bounding box center [414, 269] width 60 height 20
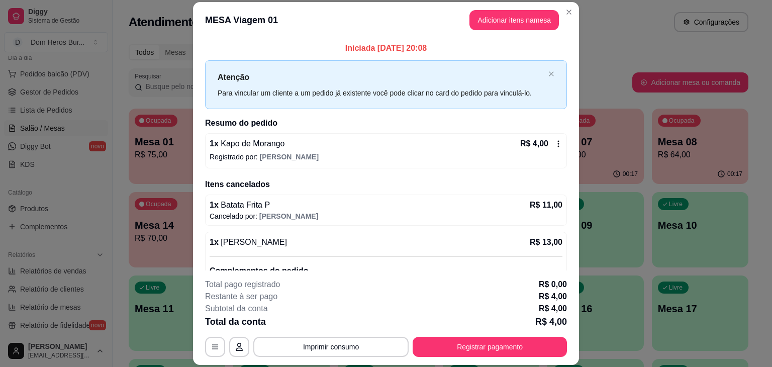
click at [439, 139] on div "1 x Kapo de Morango R$ 4,00" at bounding box center [385, 144] width 353 height 12
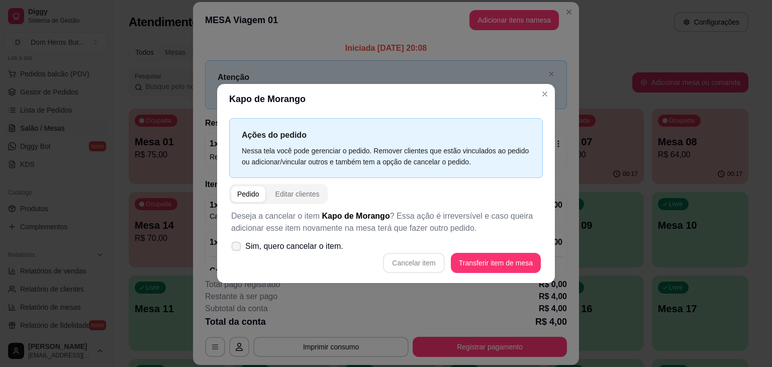
click at [325, 247] on span "Sim, quero cancelar o item." at bounding box center [294, 246] width 98 height 12
click at [237, 248] on input "Sim, quero cancelar o item." at bounding box center [234, 251] width 7 height 7
checkbox input "true"
click at [407, 263] on button "Cancelar item" at bounding box center [414, 263] width 60 height 20
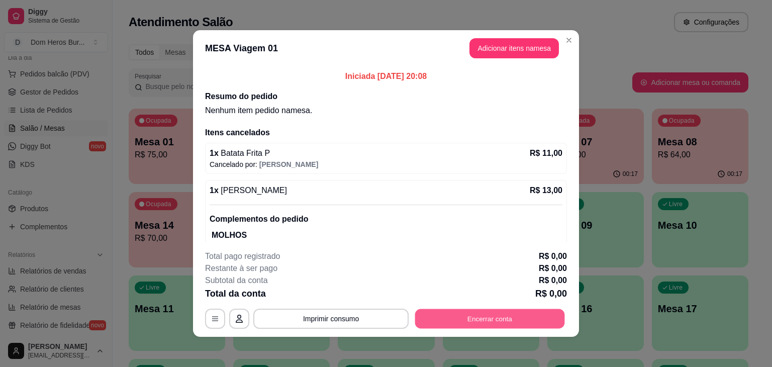
click at [502, 312] on button "Encerrar conta" at bounding box center [490, 319] width 150 height 20
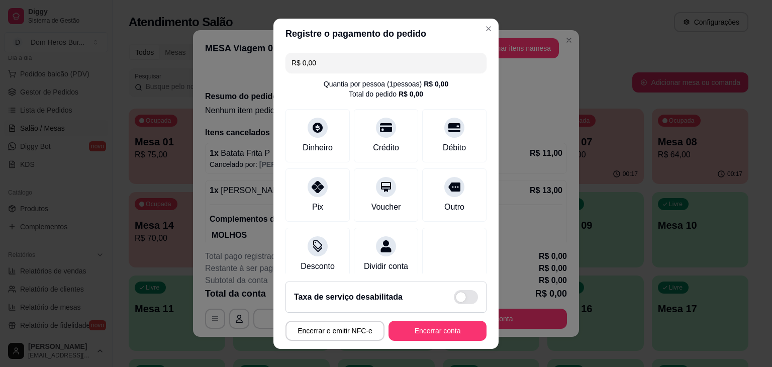
click at [435, 342] on footer "Taxa de serviço desabilitada Encerrar e emitir NFC-e Encerrar conta" at bounding box center [385, 310] width 225 height 75
click at [425, 337] on button "Encerrar conta" at bounding box center [437, 330] width 95 height 20
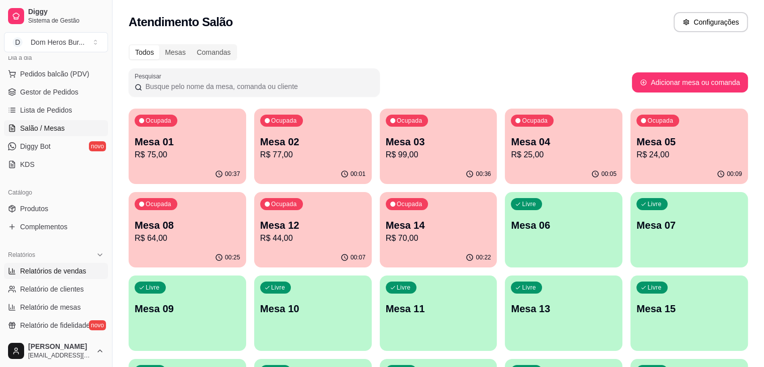
click at [35, 269] on span "Relatórios de vendas" at bounding box center [53, 271] width 66 height 10
select select "ALL"
select select "0"
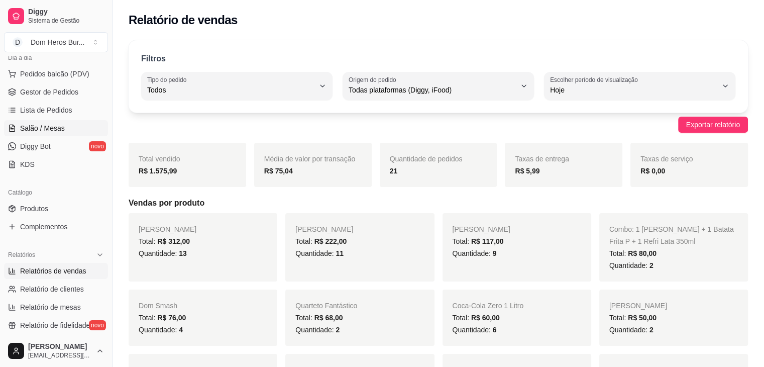
click at [52, 133] on link "Salão / Mesas" at bounding box center [56, 128] width 104 height 16
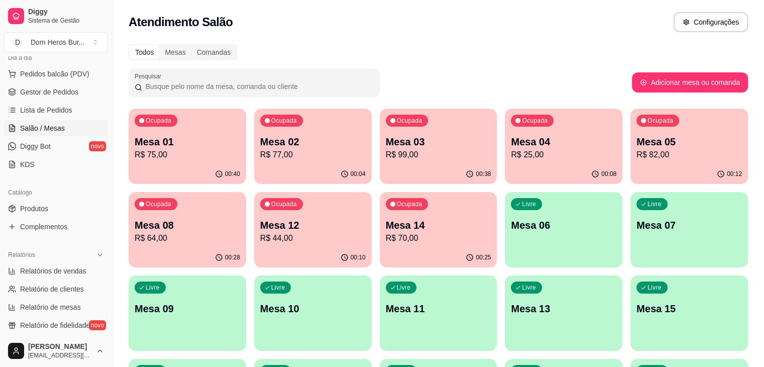
click at [467, 258] on icon "button" at bounding box center [470, 257] width 7 height 7
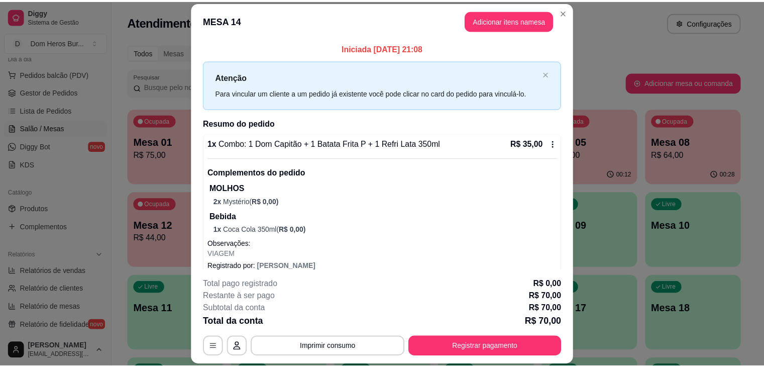
scroll to position [160, 0]
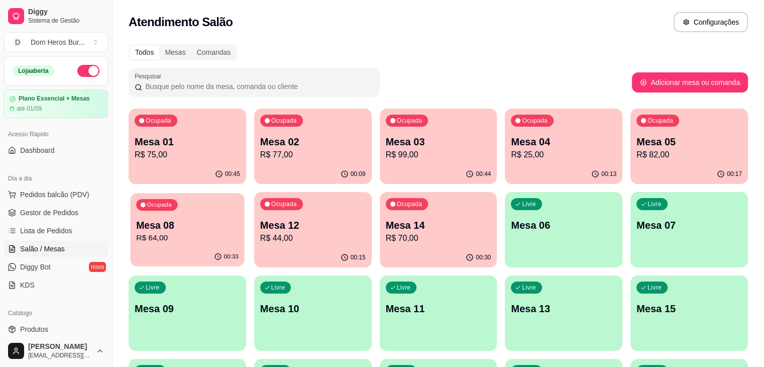
click at [239, 232] on p "R$ 64,00" at bounding box center [187, 238] width 102 height 12
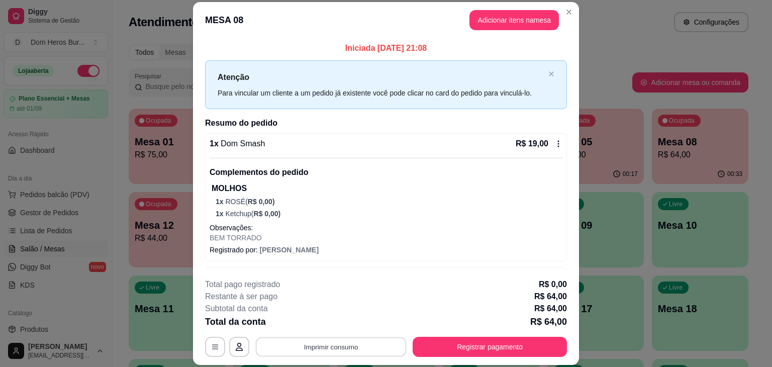
click at [361, 339] on button "Imprimir consumo" at bounding box center [331, 347] width 151 height 20
click at [338, 329] on button "IMPRESSORA" at bounding box center [330, 323] width 70 height 16
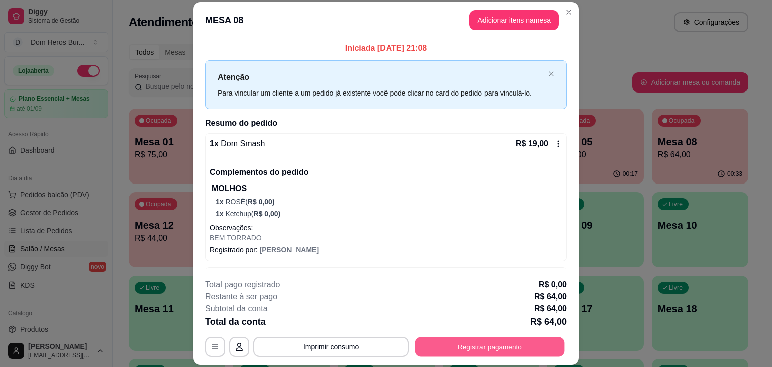
click at [466, 342] on button "Registrar pagamento" at bounding box center [490, 347] width 150 height 20
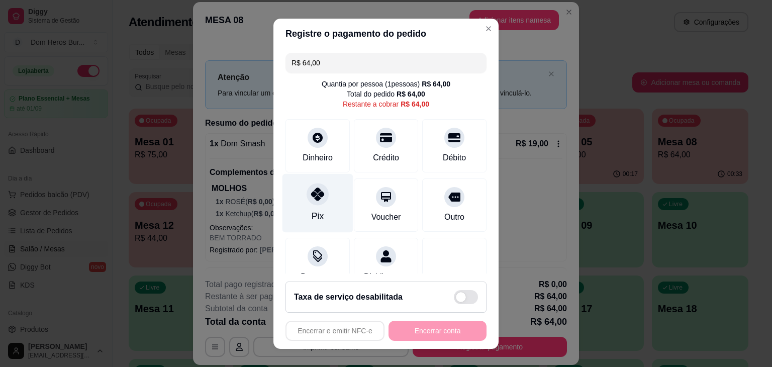
click at [305, 205] on div "Pix" at bounding box center [317, 202] width 71 height 59
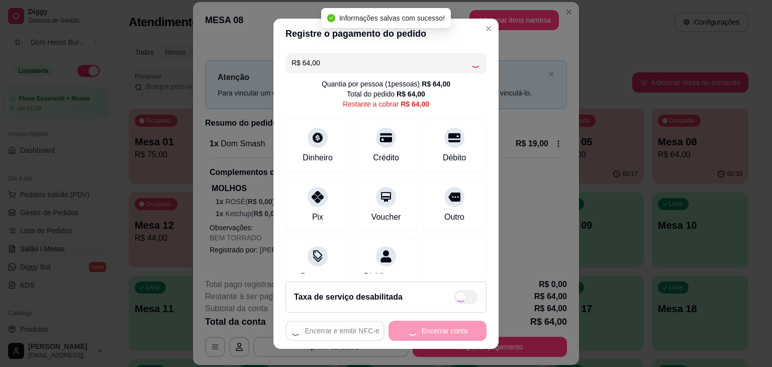
type input "R$ 0,00"
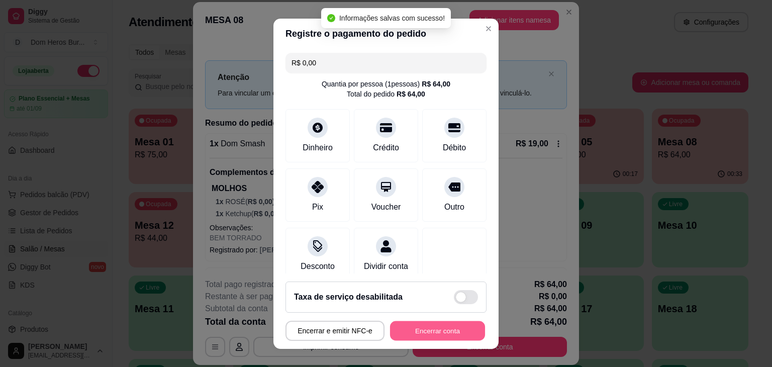
click at [404, 324] on button "Encerrar conta" at bounding box center [437, 330] width 95 height 20
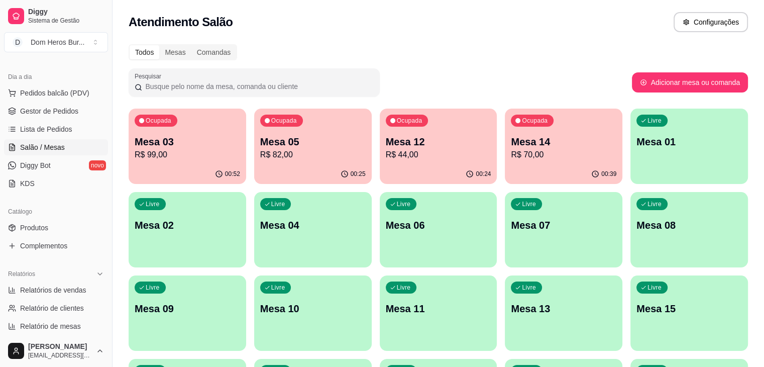
scroll to position [165, 0]
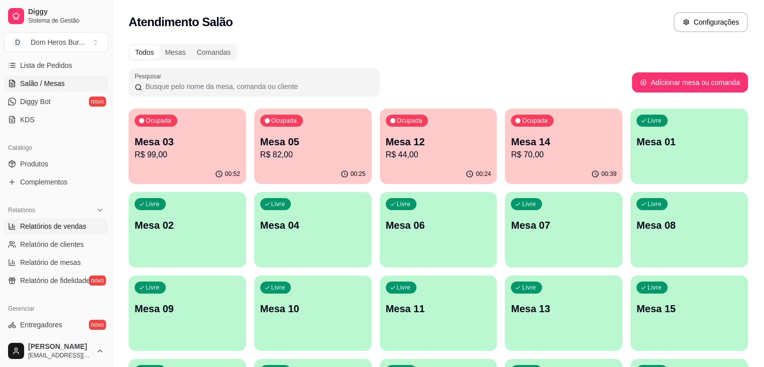
click at [49, 221] on span "Relatórios de vendas" at bounding box center [53, 226] width 66 height 10
select select "ALL"
select select "0"
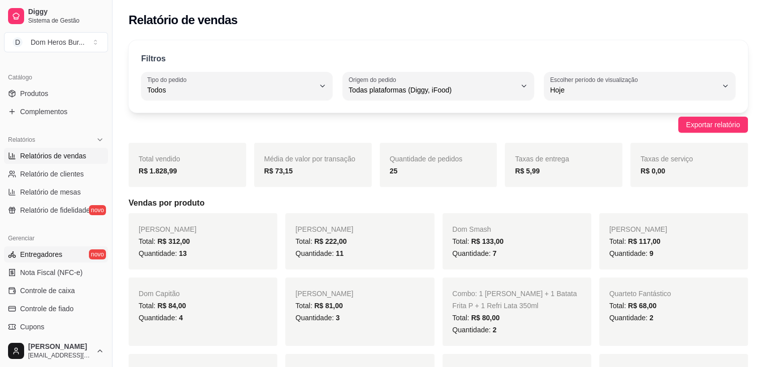
scroll to position [240, 0]
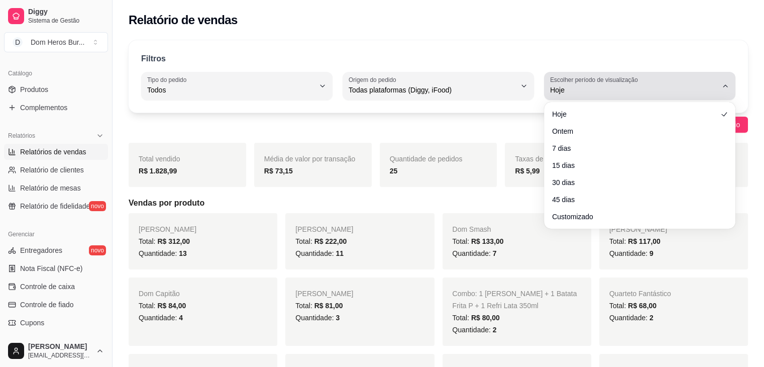
click at [612, 82] on label "Escolher período de visualização" at bounding box center [595, 79] width 91 height 9
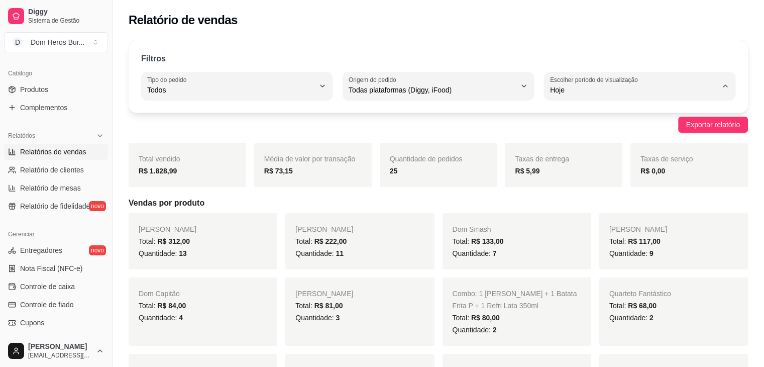
click at [595, 147] on span "7 dias" at bounding box center [635, 147] width 159 height 10
type input "7"
select select "7"
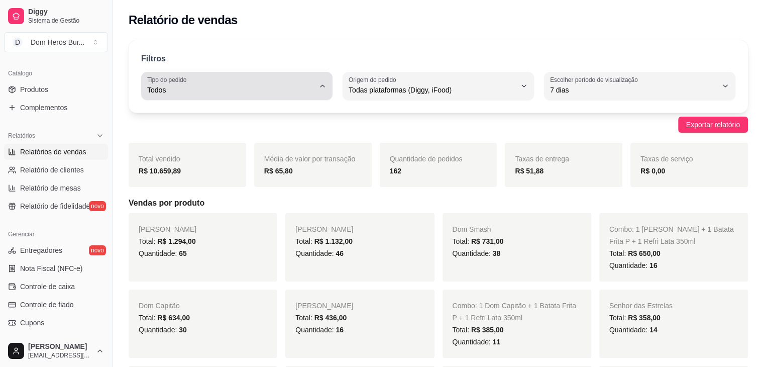
click at [291, 96] on button "Tipo do pedido Todos" at bounding box center [236, 86] width 191 height 28
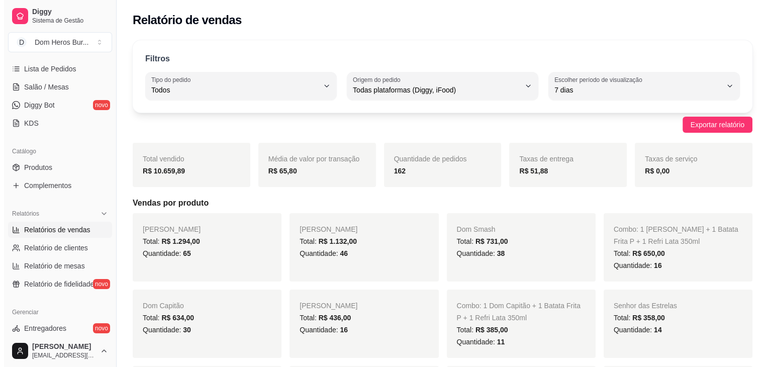
scroll to position [137, 0]
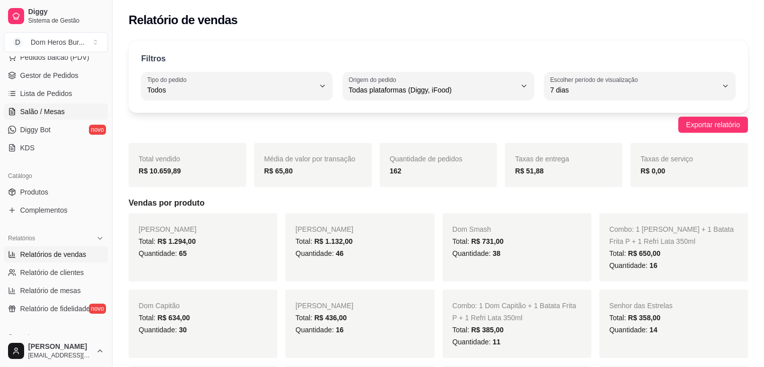
click at [46, 114] on span "Salão / Mesas" at bounding box center [42, 111] width 45 height 10
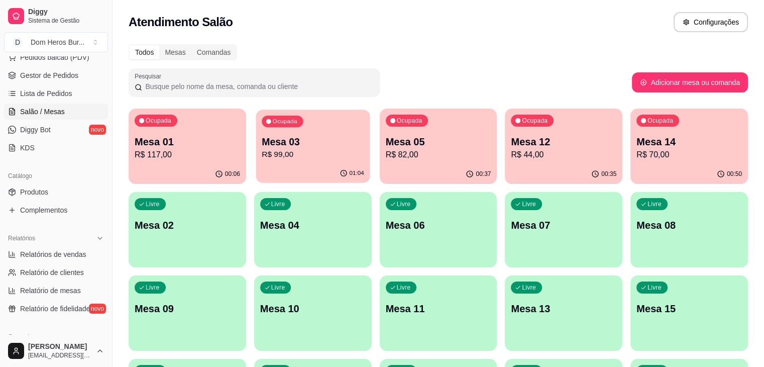
click at [262, 140] on p "Mesa 03" at bounding box center [313, 142] width 102 height 14
click at [262, 146] on p "Mesa 03" at bounding box center [313, 142] width 102 height 14
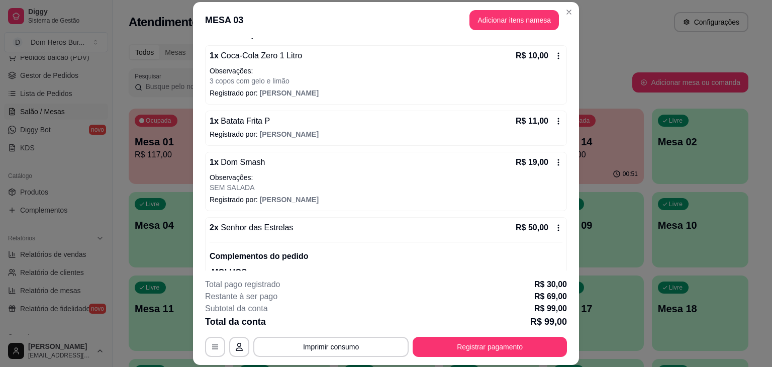
scroll to position [182, 0]
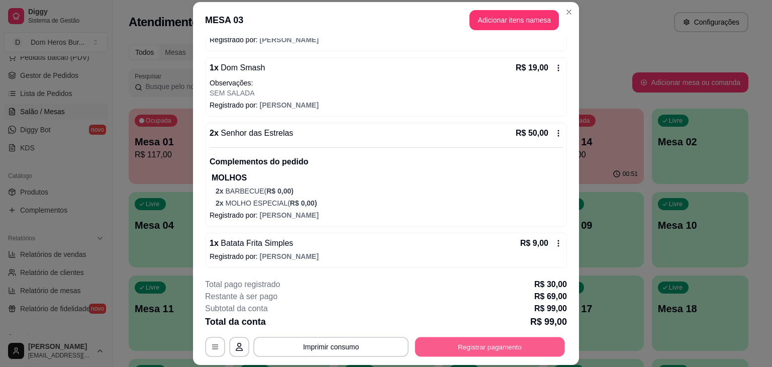
click at [457, 349] on button "Registrar pagamento" at bounding box center [490, 347] width 150 height 20
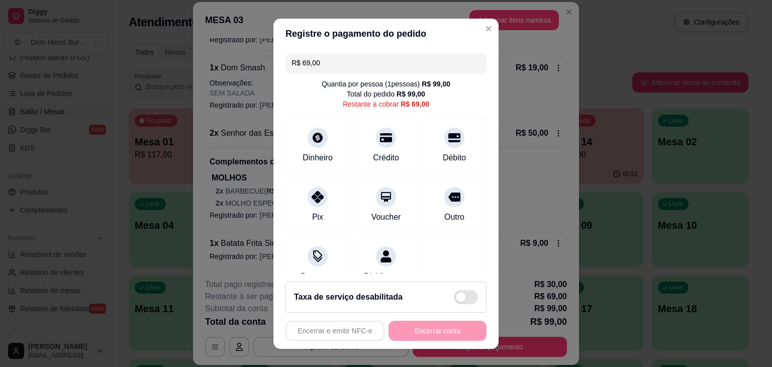
scroll to position [85, 0]
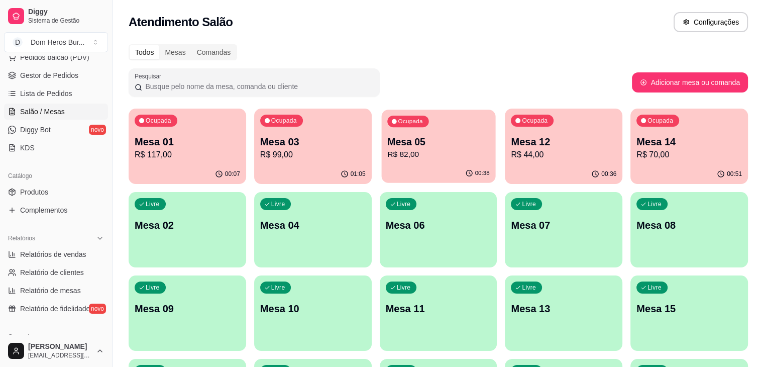
click at [387, 148] on p "Mesa 05" at bounding box center [438, 142] width 102 height 14
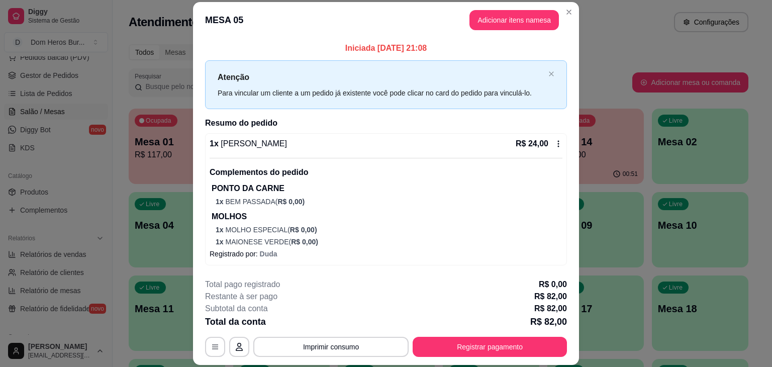
scroll to position [165, 0]
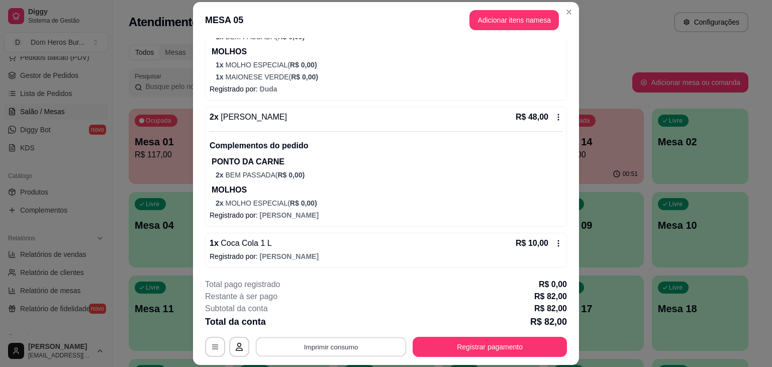
click at [382, 344] on button "Imprimir consumo" at bounding box center [331, 347] width 151 height 20
click at [354, 325] on button "IMPRESSORA" at bounding box center [330, 323] width 70 height 16
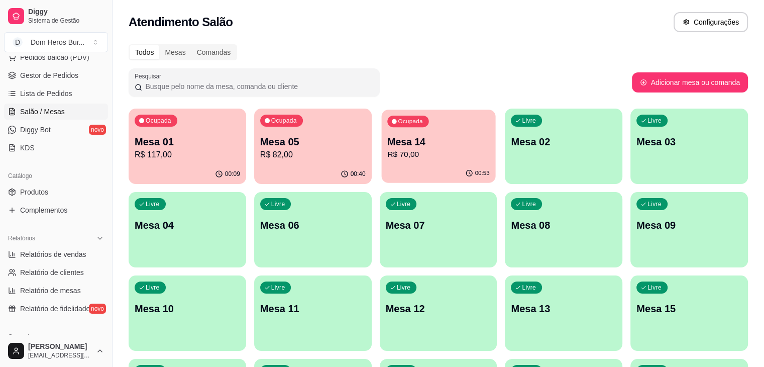
click at [381, 164] on button "Ocupada Mesa 14 R$ 70,00 00:53" at bounding box center [438, 146] width 114 height 73
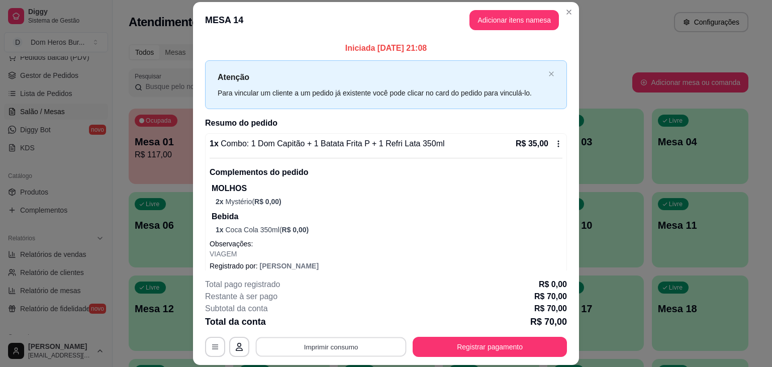
click at [360, 349] on button "Imprimir consumo" at bounding box center [331, 347] width 151 height 20
click at [329, 325] on button "IMPRESSORA" at bounding box center [330, 323] width 70 height 16
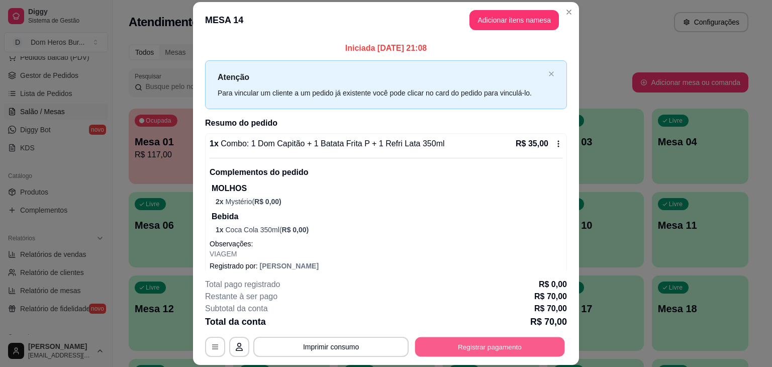
click at [480, 349] on button "Registrar pagamento" at bounding box center [490, 347] width 150 height 20
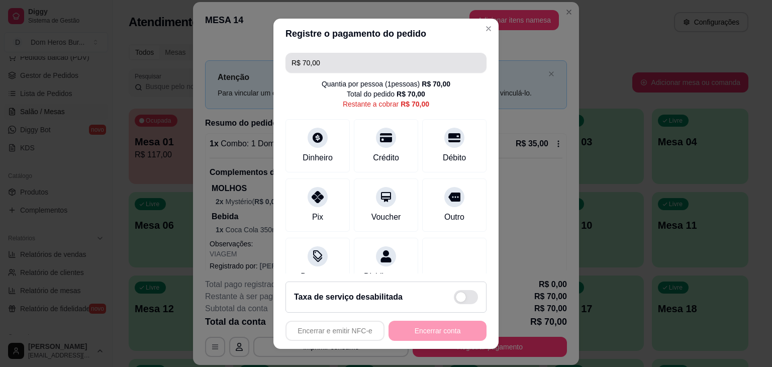
click at [400, 68] on input "R$ 70,00" at bounding box center [385, 63] width 189 height 20
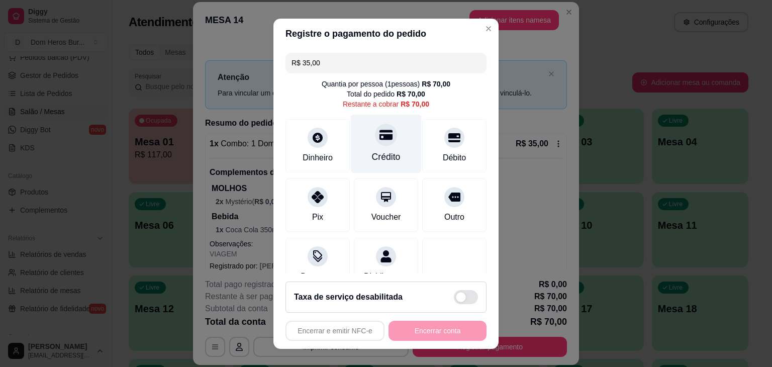
click at [373, 157] on div "Crédito" at bounding box center [386, 156] width 29 height 13
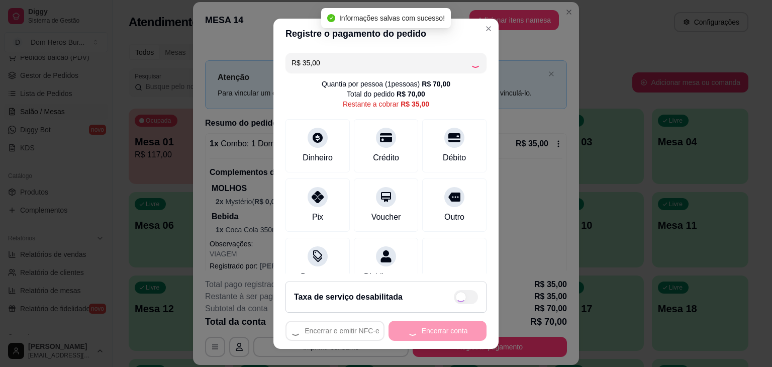
type input "R$ 0,00"
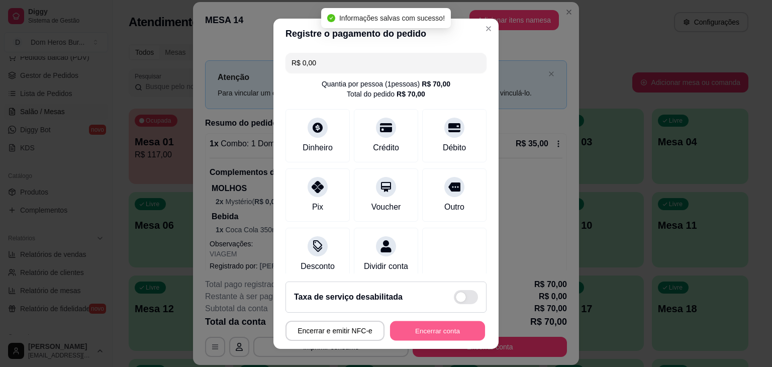
click at [421, 329] on button "Encerrar conta" at bounding box center [437, 330] width 95 height 20
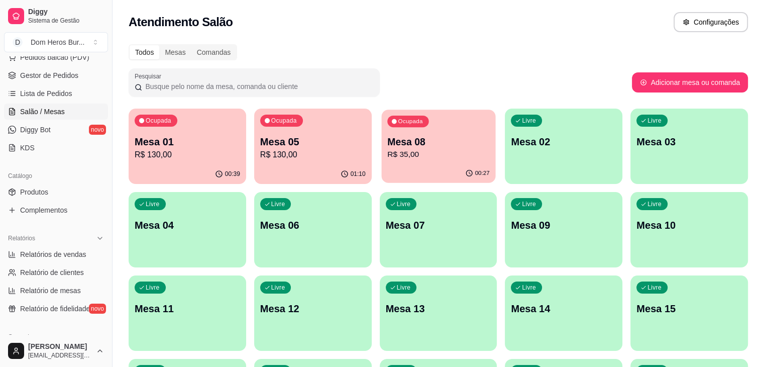
click at [338, 148] on div "Ocupada Mesa 01 R$ 130,00 00:39 Ocupada Mesa 05 R$ 130,00 01:10 Ocupada Mesa 08…" at bounding box center [438, 354] width 619 height 492
click at [387, 157] on p "R$ 35,00" at bounding box center [438, 155] width 102 height 12
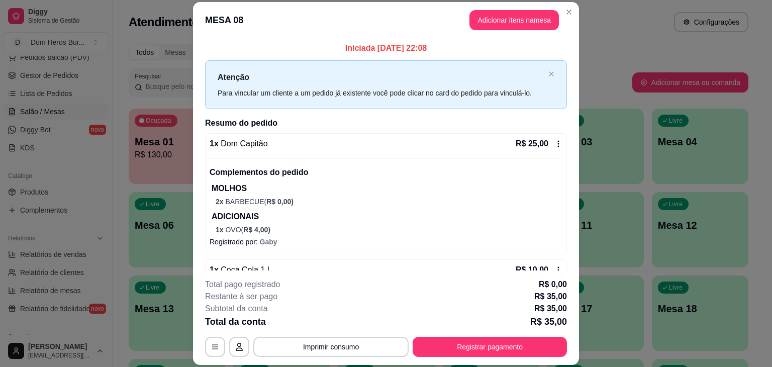
scroll to position [51, 0]
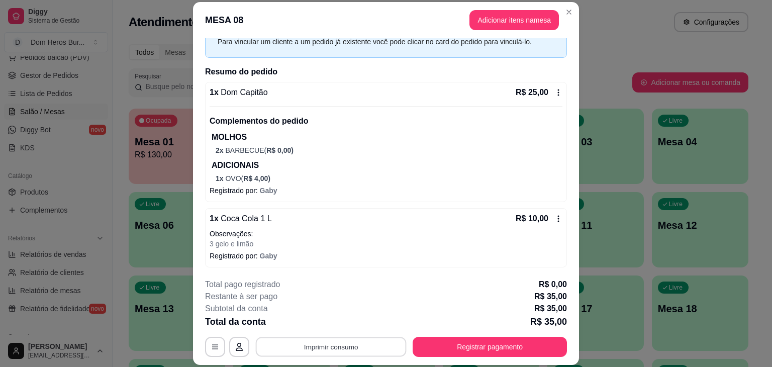
click at [319, 345] on button "Imprimir consumo" at bounding box center [331, 347] width 151 height 20
click at [313, 328] on button "IMPRESSORA" at bounding box center [330, 323] width 73 height 16
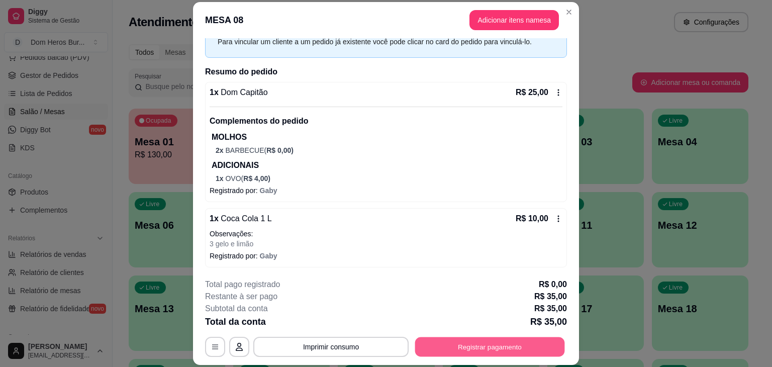
click at [432, 348] on button "Registrar pagamento" at bounding box center [490, 347] width 150 height 20
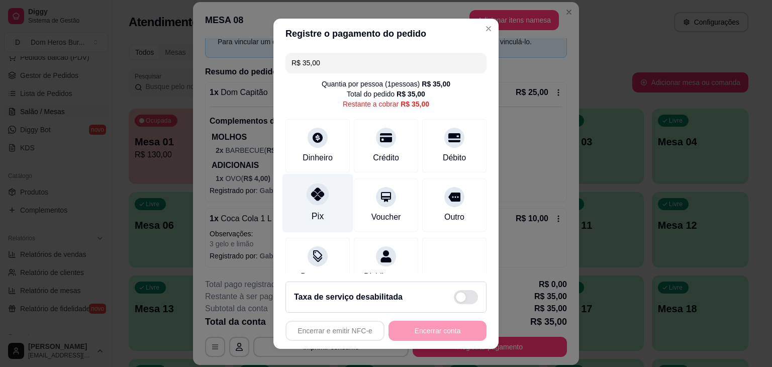
click at [317, 200] on icon at bounding box center [317, 193] width 13 height 13
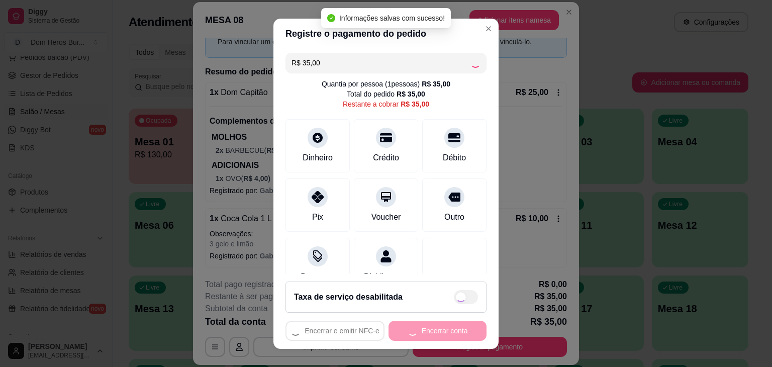
type input "R$ 0,00"
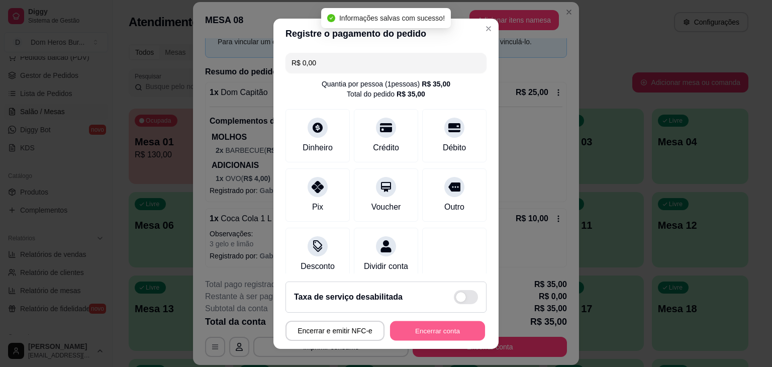
click at [395, 326] on button "Encerrar conta" at bounding box center [437, 330] width 95 height 20
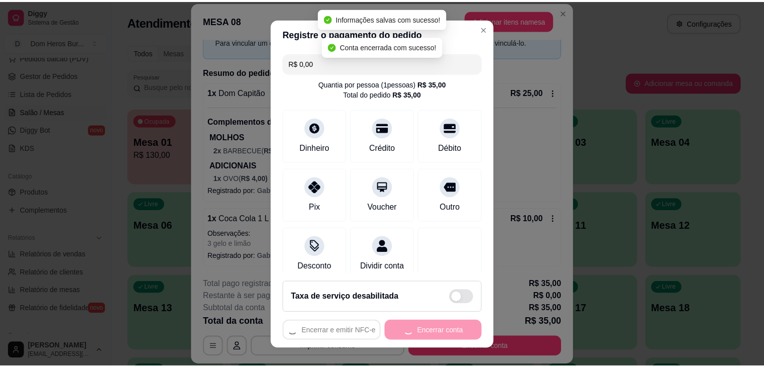
scroll to position [0, 0]
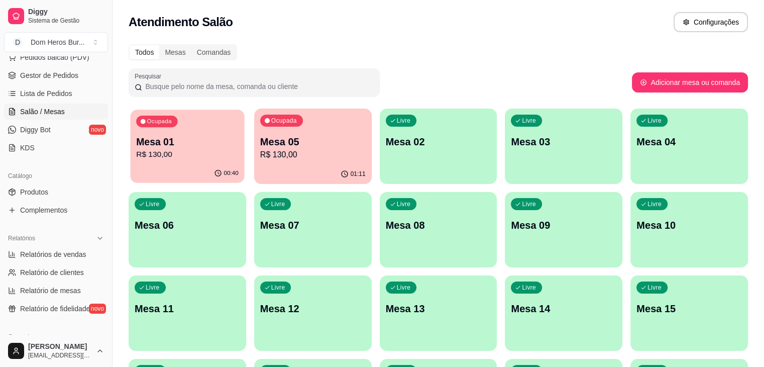
click at [159, 139] on p "Mesa 01" at bounding box center [187, 142] width 102 height 14
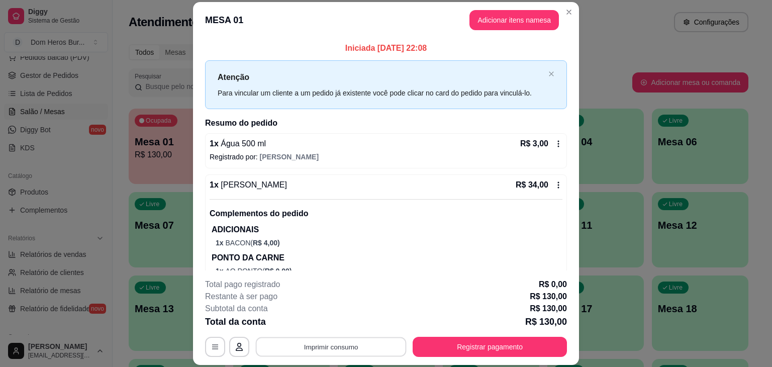
click at [346, 350] on button "Imprimir consumo" at bounding box center [331, 347] width 151 height 20
click at [323, 325] on button "IMPRESSORA" at bounding box center [330, 323] width 70 height 16
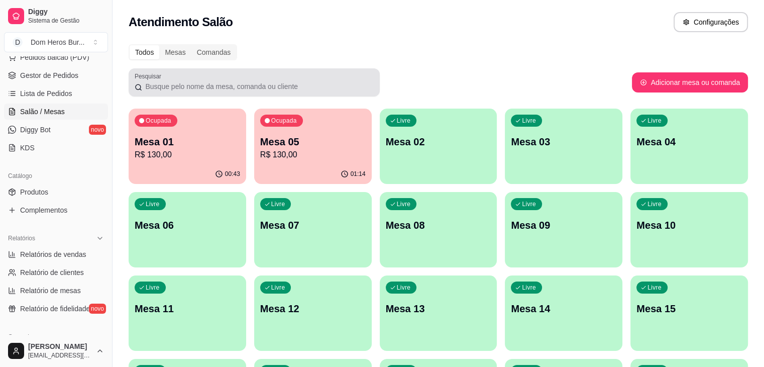
click at [270, 69] on div "Pesquisar" at bounding box center [254, 82] width 251 height 28
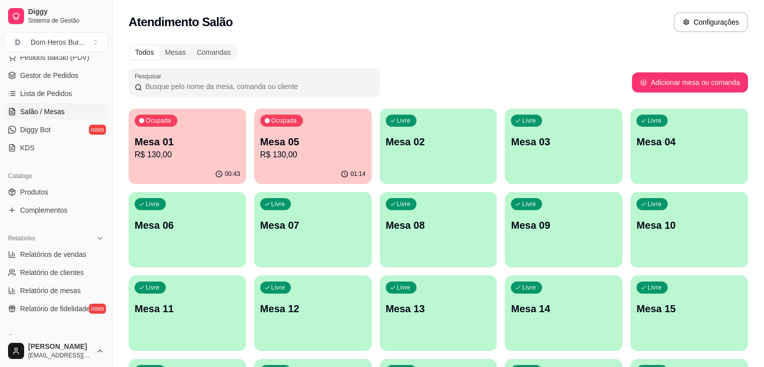
click at [269, 48] on div "Todos Mesas Comandas" at bounding box center [438, 52] width 619 height 16
click at [0, 94] on div "Dia a dia Pedidos balcão (PDV) Gestor de Pedidos Lista de Pedidos Salão / Mesas…" at bounding box center [56, 94] width 112 height 131
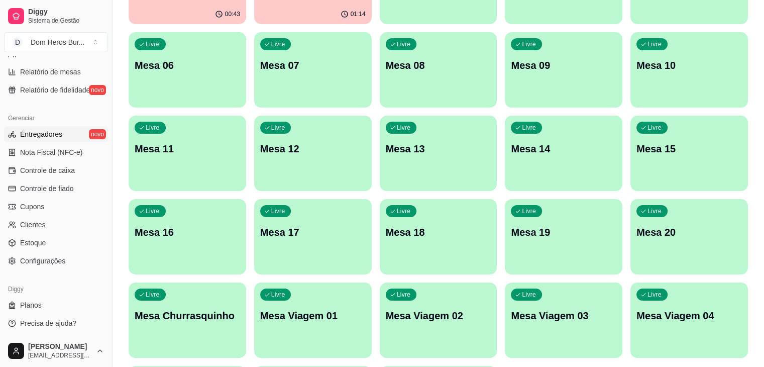
scroll to position [161, 0]
